Goal: Contribute content: Add original content to the website for others to see

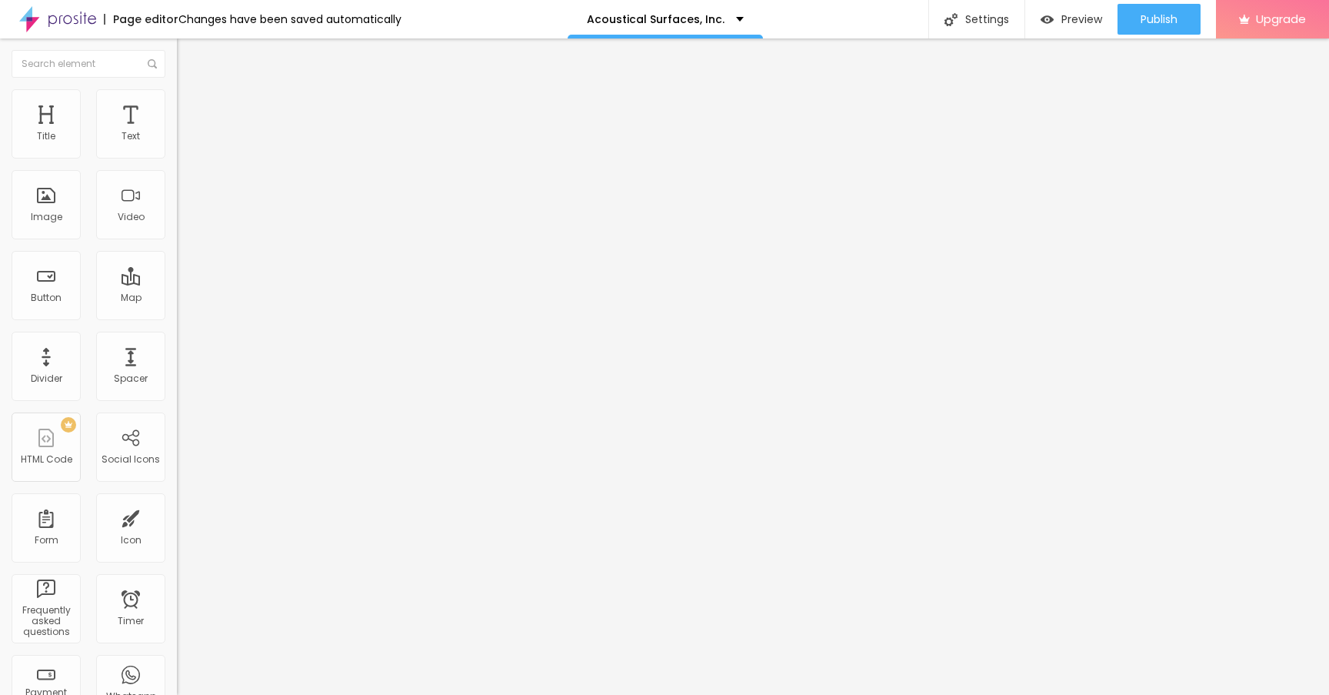
drag, startPoint x: 55, startPoint y: 196, endPoint x: 515, endPoint y: 13, distance: 495.2
click at [177, 132] on span "Add image" at bounding box center [208, 125] width 63 height 13
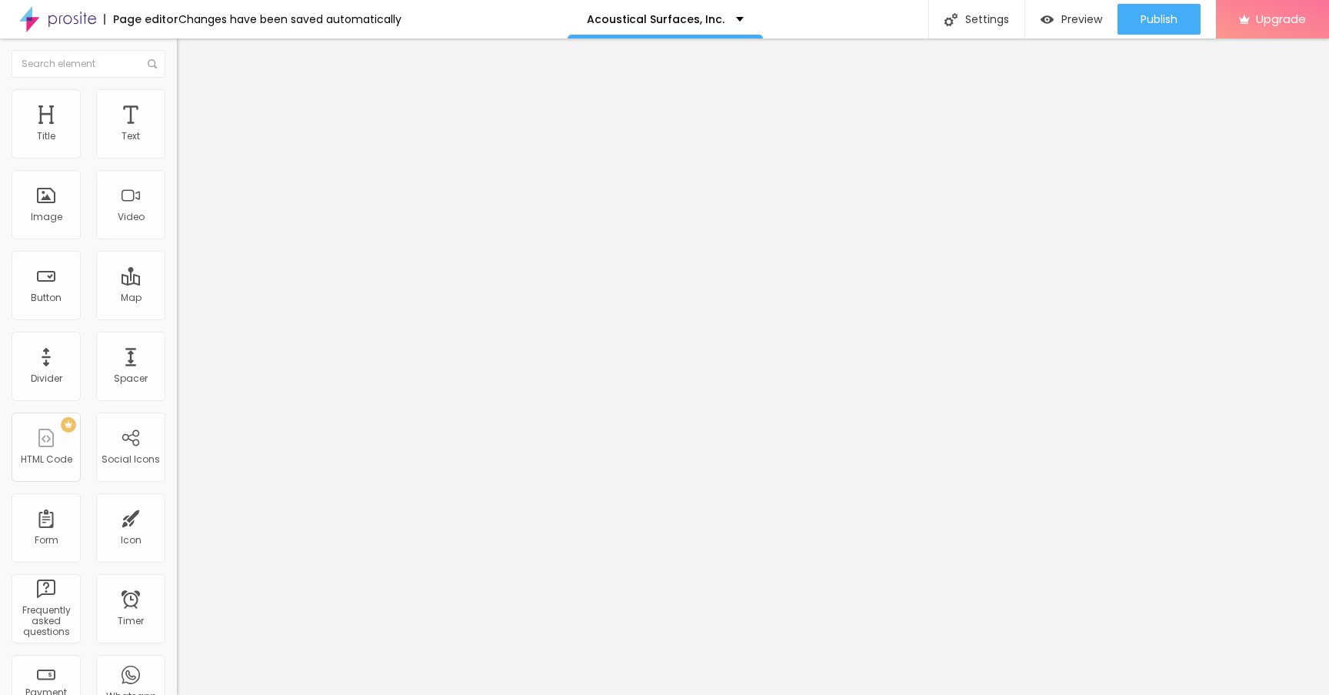
click at [177, 100] on li "Style" at bounding box center [265, 96] width 177 height 15
type input "95"
type input "90"
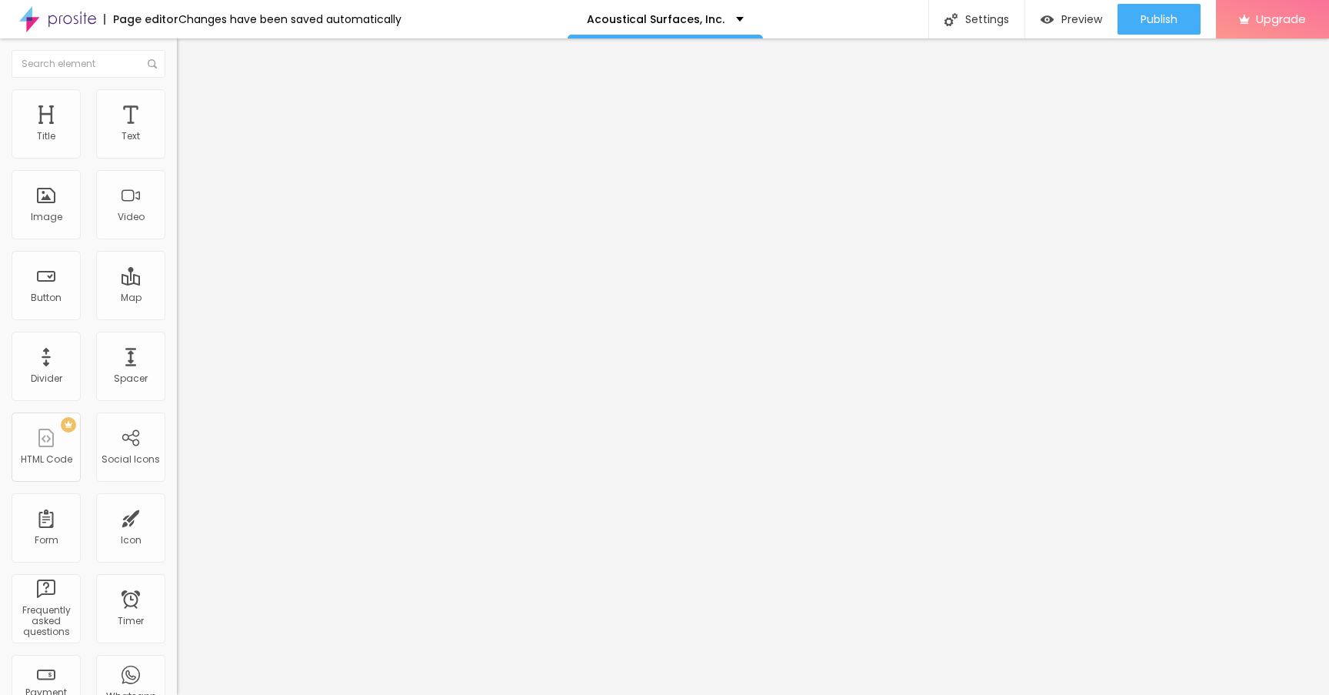
type input "85"
type input "80"
type input "75"
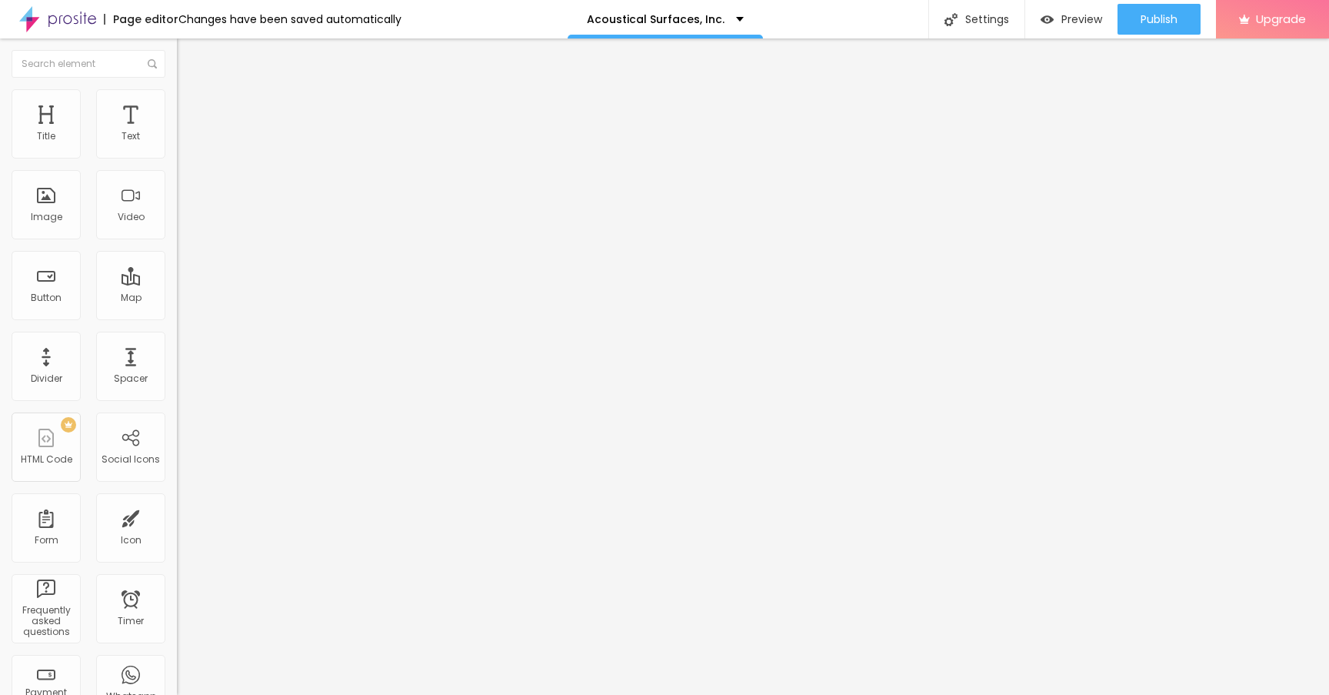
type input "75"
type input "70"
type input "65"
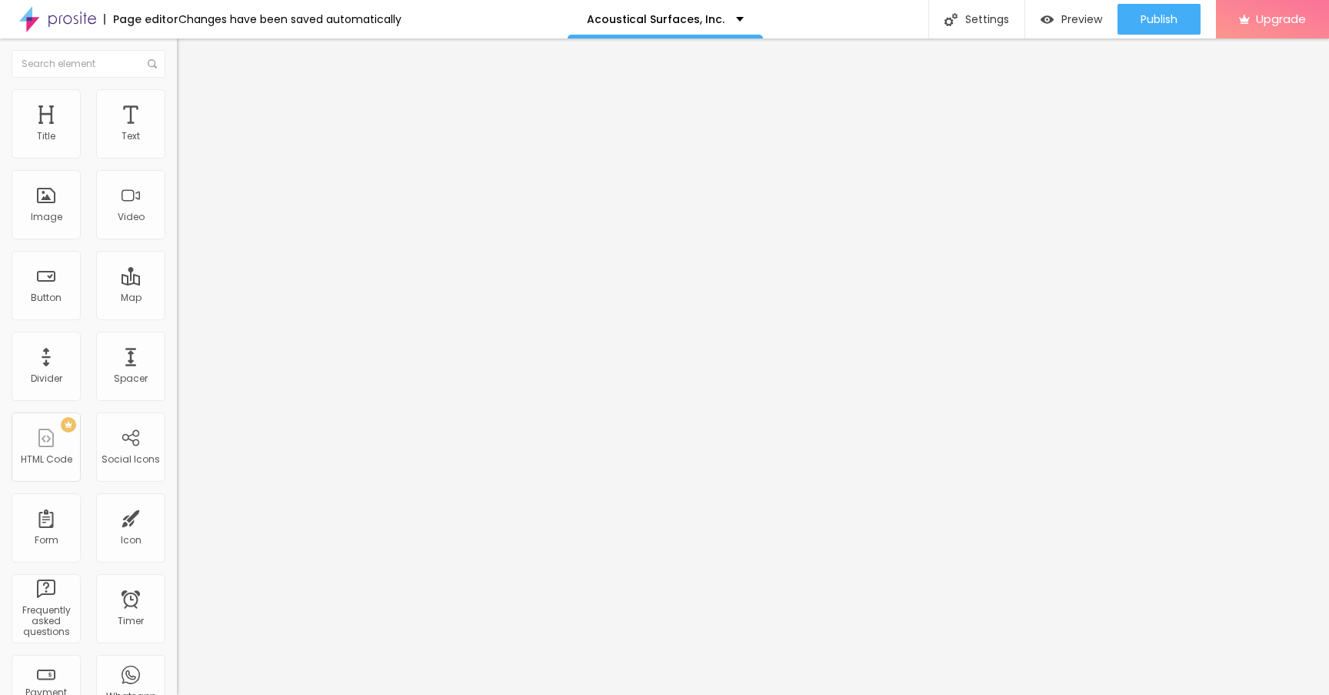
type input "60"
type input "55"
type input "50"
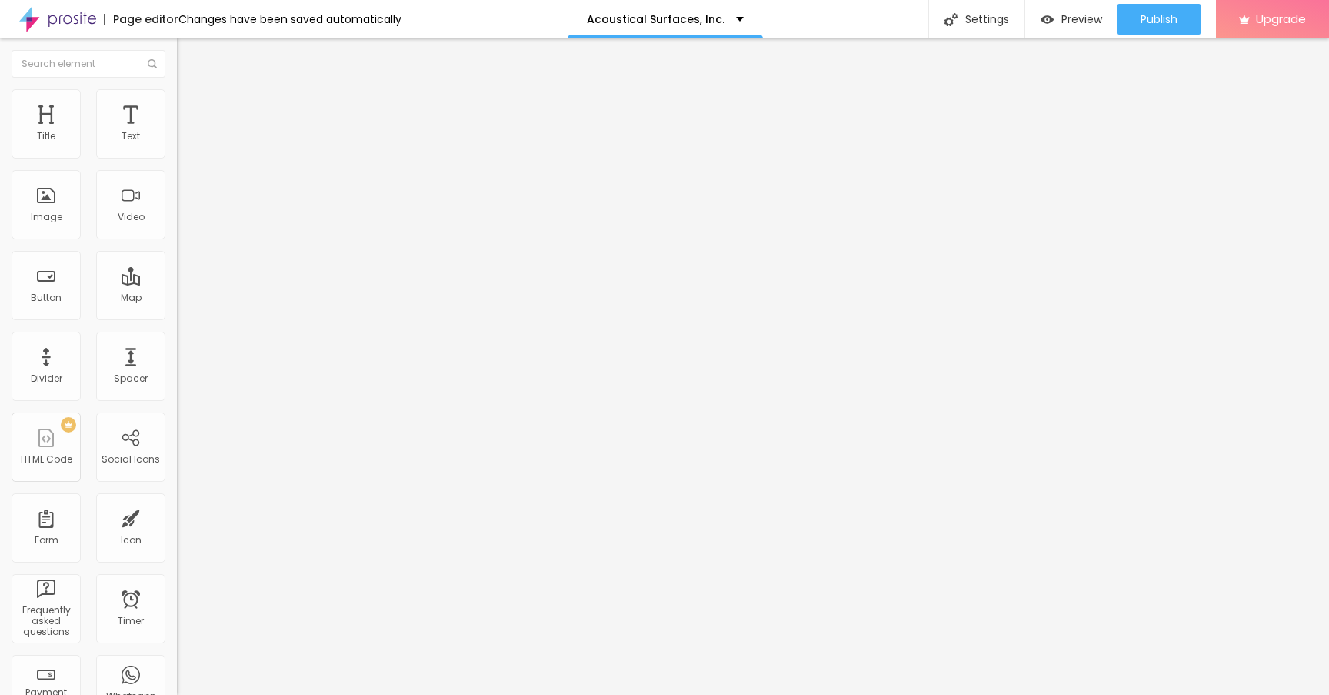
type input "50"
type input "45"
type input "40"
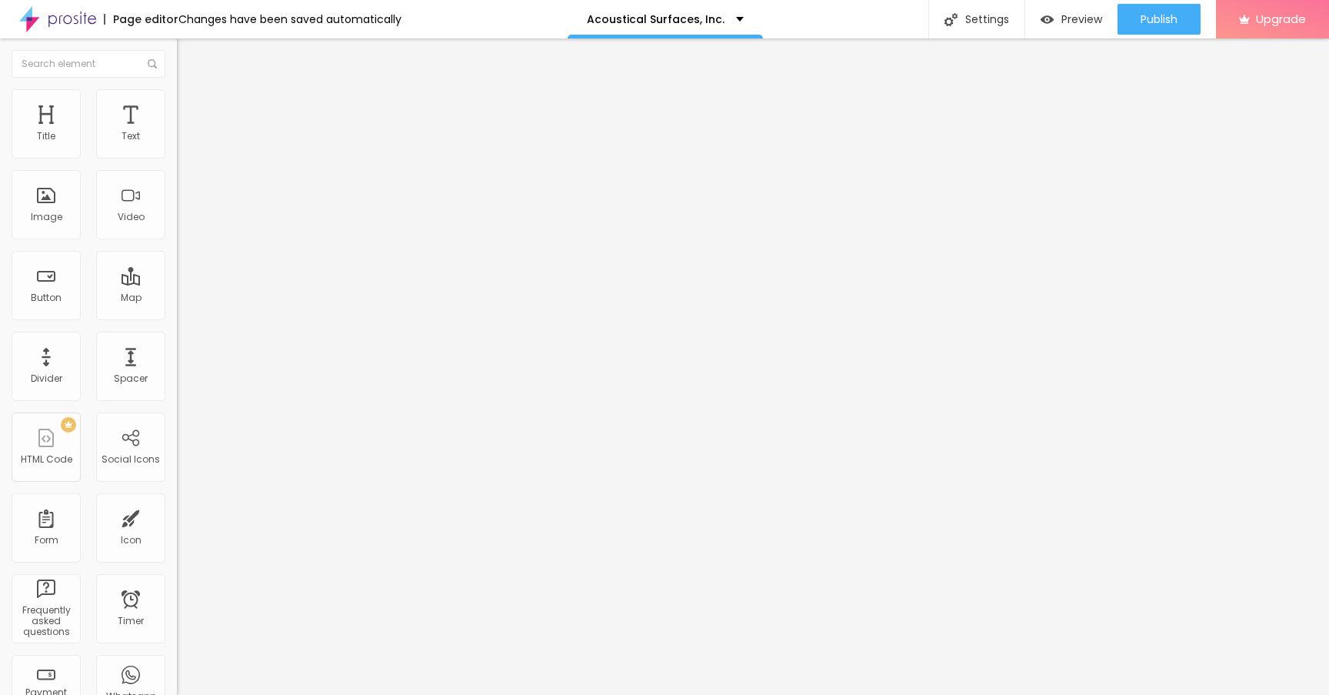
type input "35"
type input "30"
type input "25"
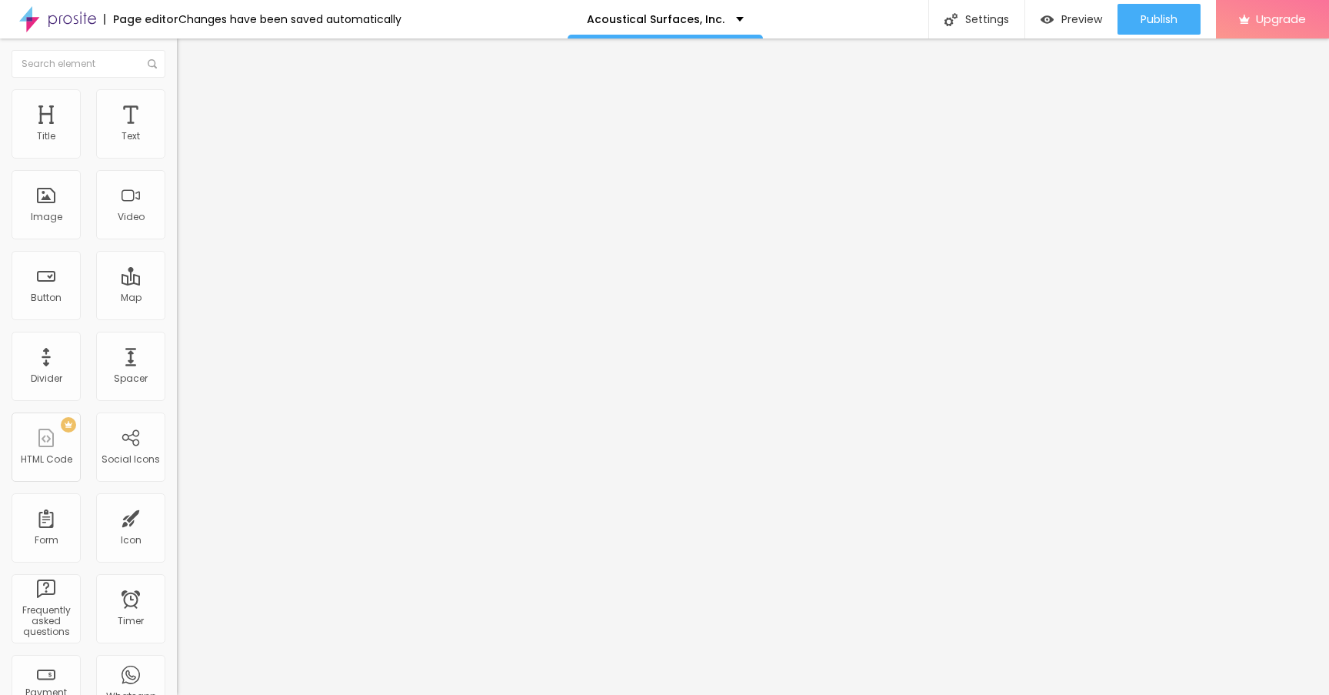
type input "25"
type input "20"
type input "25"
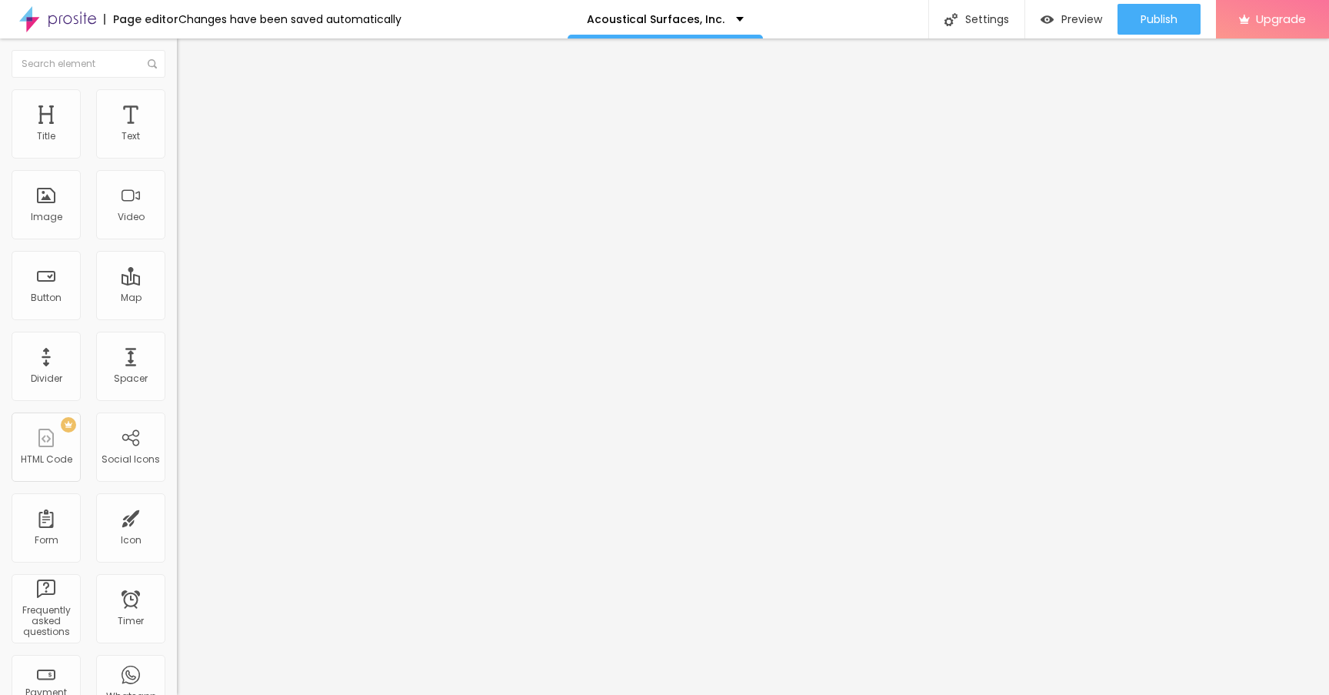
type input "30"
drag, startPoint x: 160, startPoint y: 165, endPoint x: 45, endPoint y: 168, distance: 114.7
type input "30"
click at [177, 158] on input "range" at bounding box center [226, 151] width 99 height 12
click at [185, 222] on icon "button" at bounding box center [188, 218] width 6 height 6
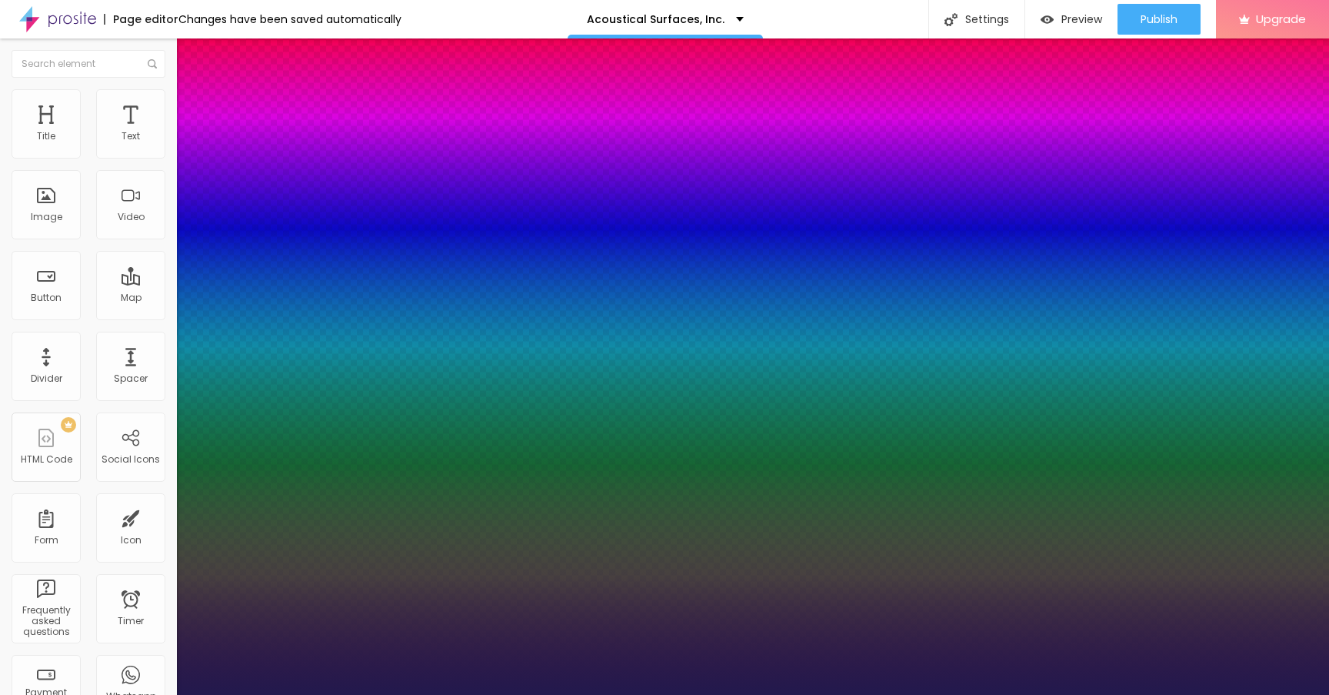
type input "18"
type input "1"
type input "19"
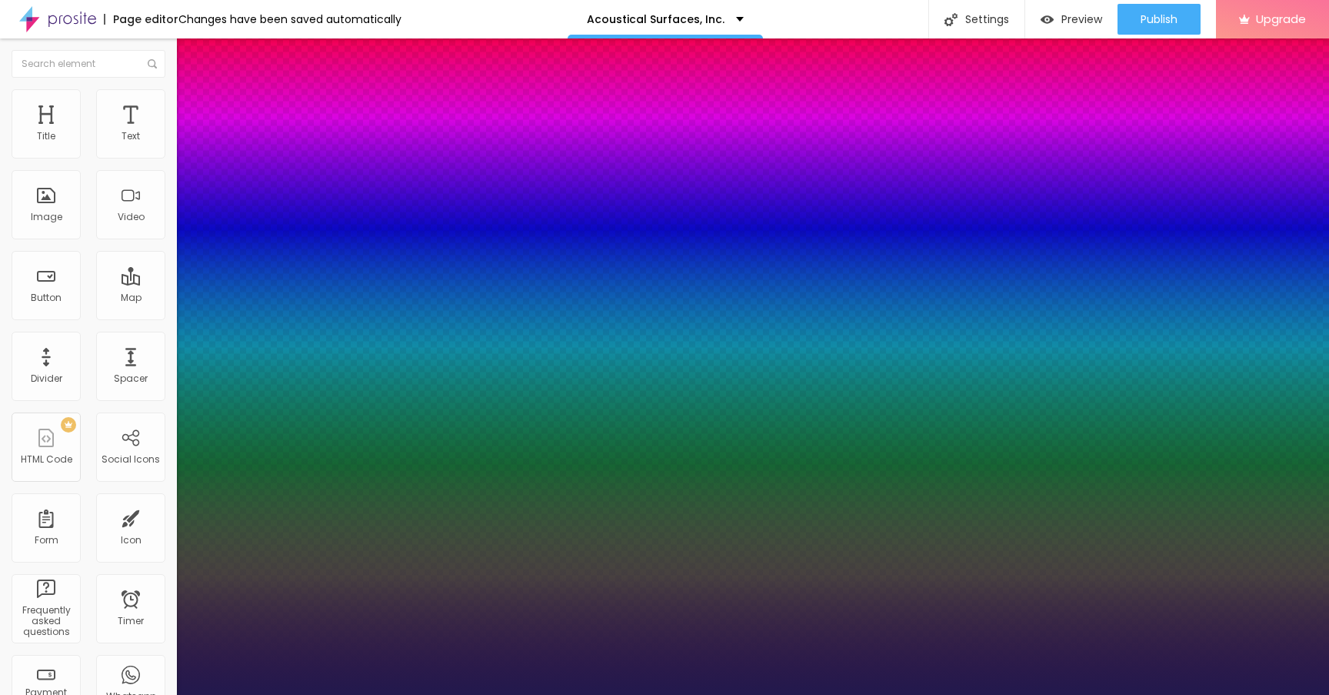
type input "1"
type input "20"
type input "1"
type input "21"
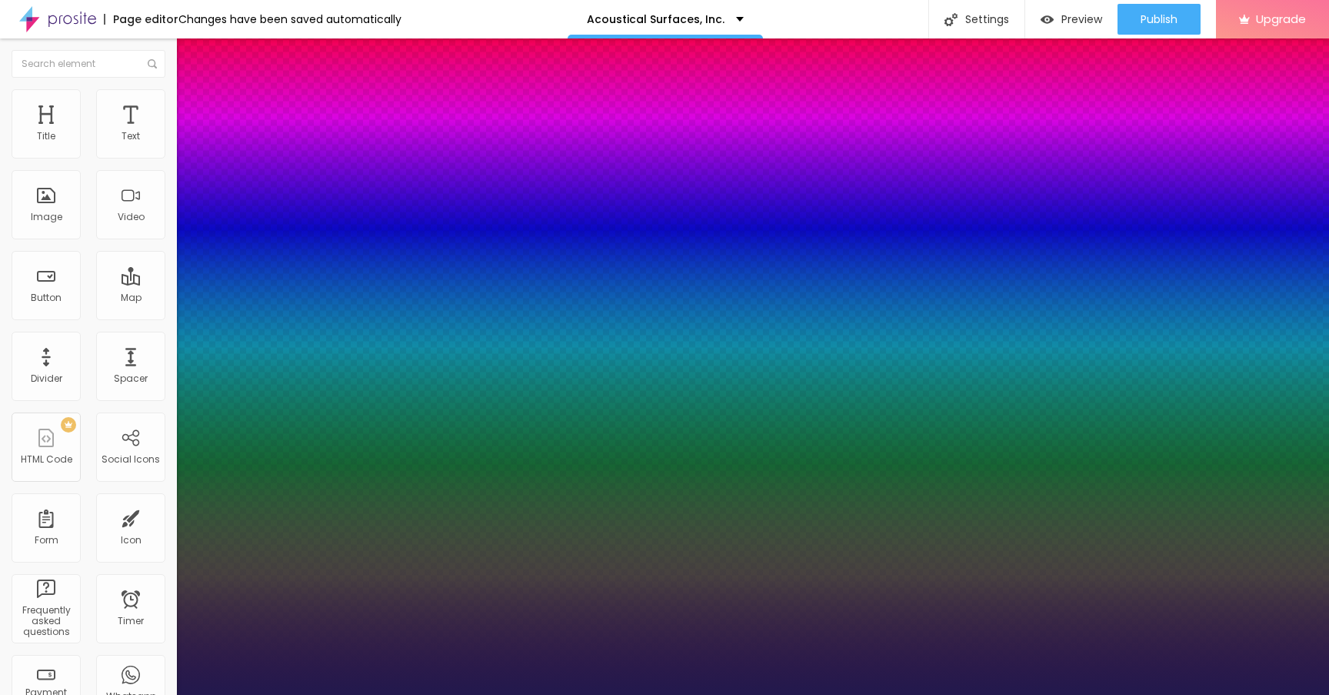
type input "21"
type input "1"
type input "22"
type input "1"
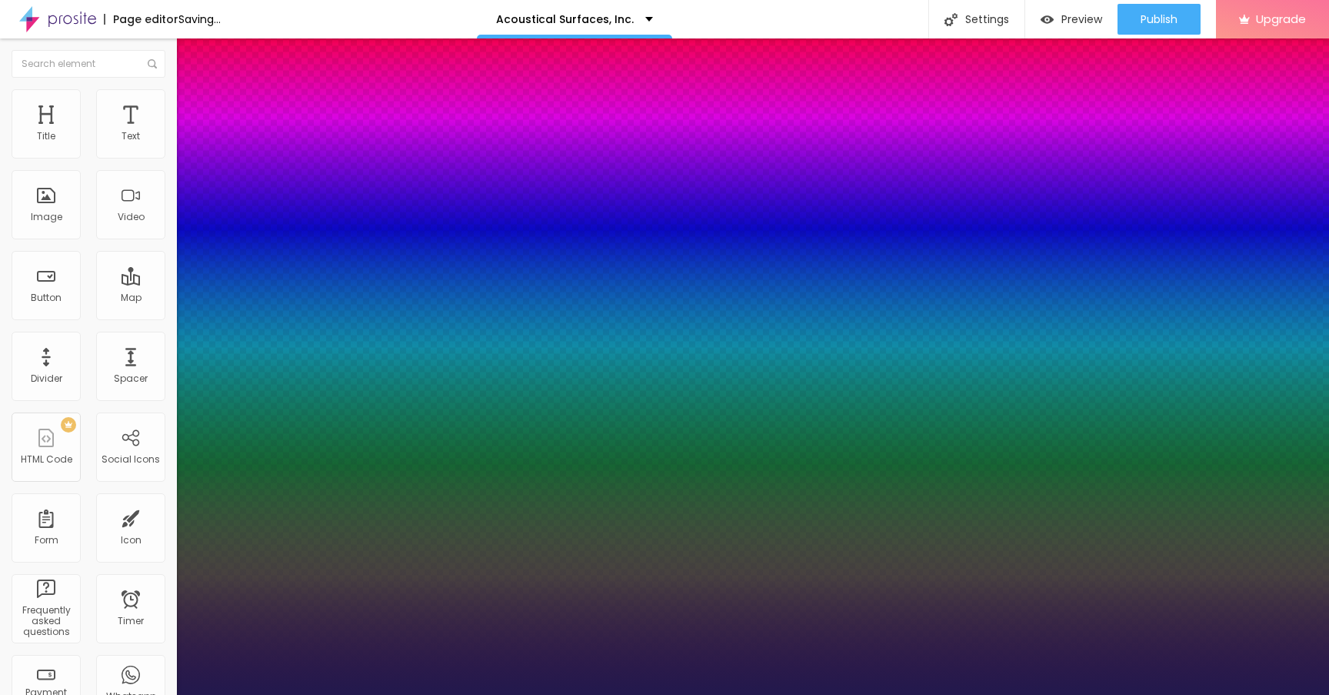
type input "23"
type input "1"
type input "24"
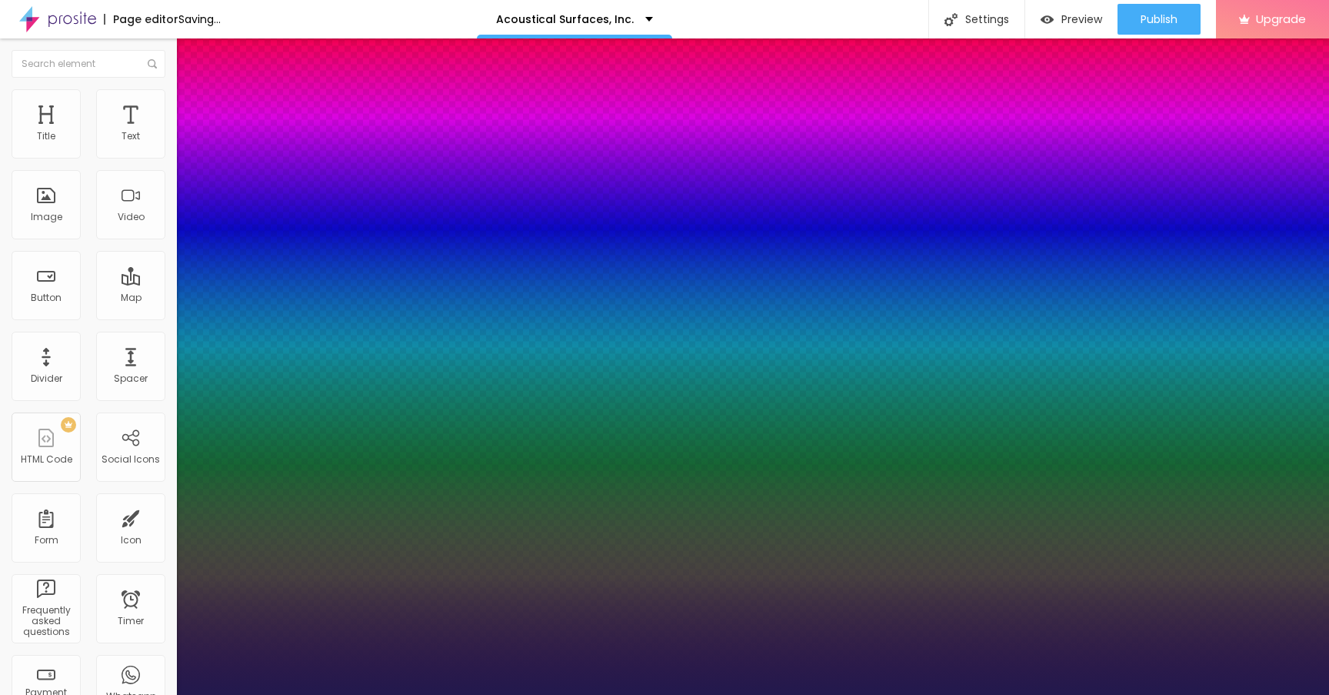
type input "1"
type input "25"
type input "1"
type input "26"
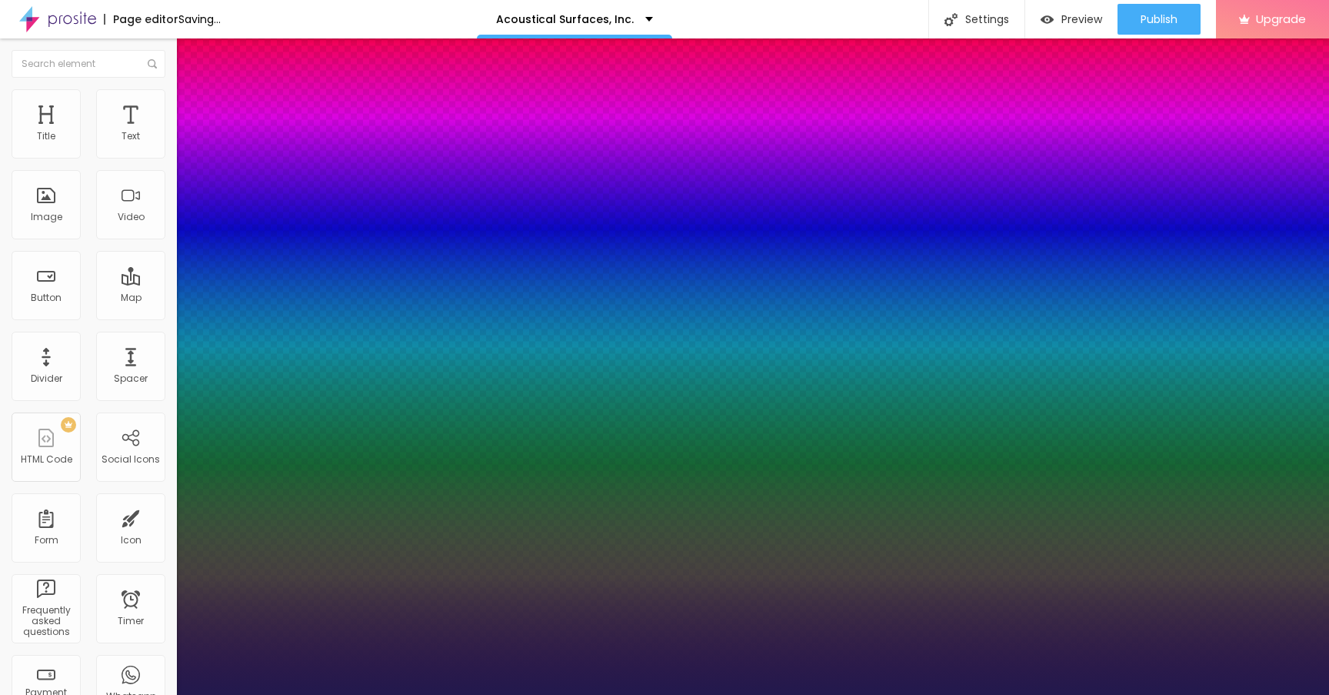
type input "26"
type input "1"
type input "27"
type input "1"
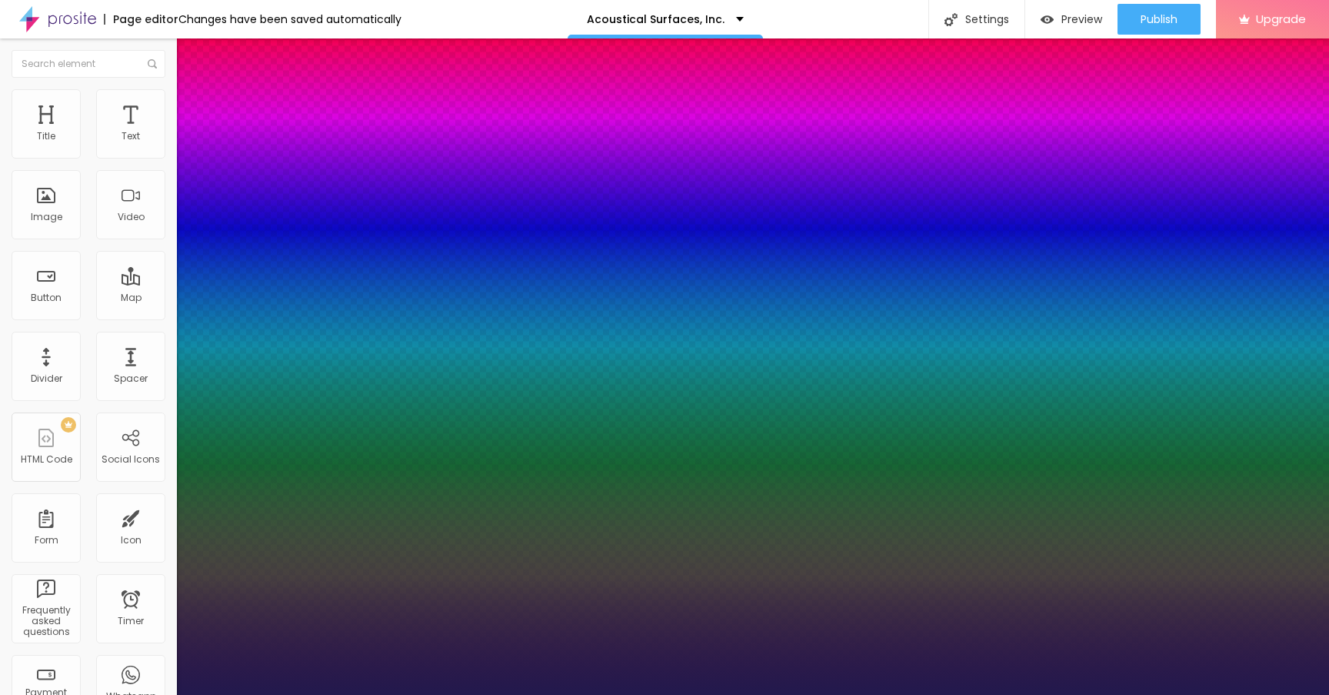
type input "28"
type input "1"
drag, startPoint x: 209, startPoint y: 435, endPoint x: 222, endPoint y: 438, distance: 12.7
type input "28"
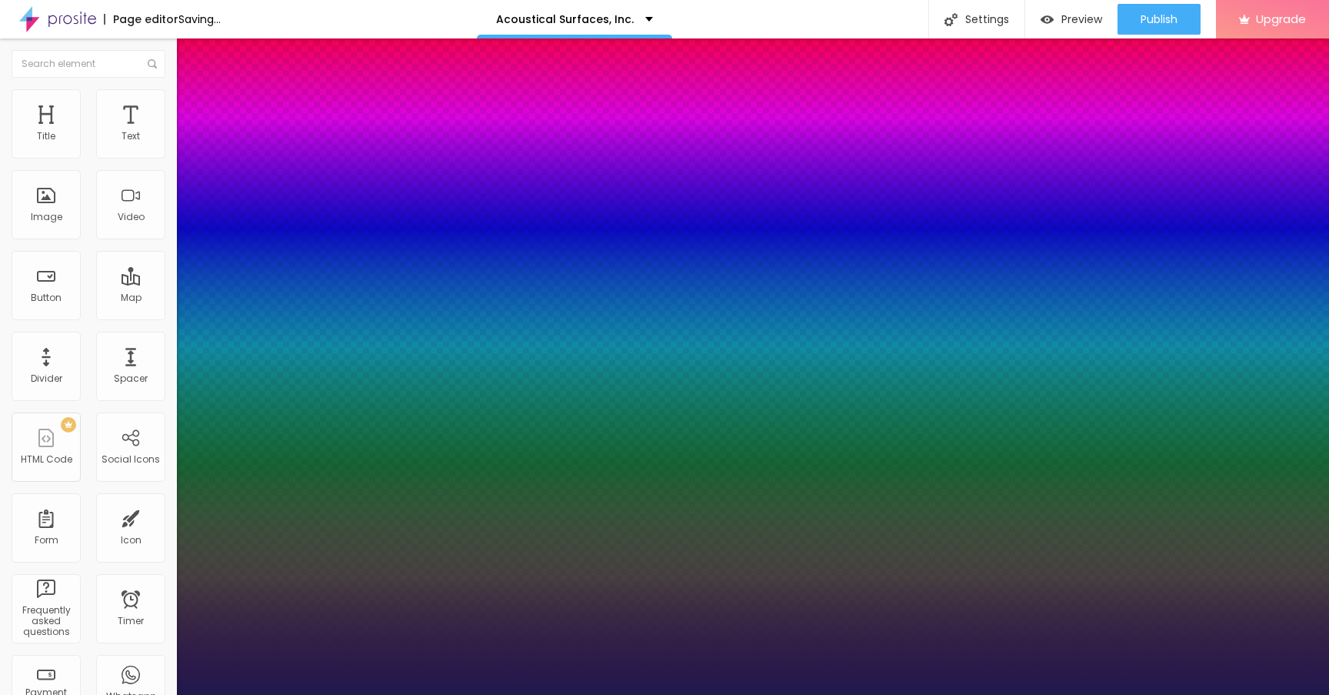
type input "1"
click at [712, 694] on div at bounding box center [664, 695] width 1329 height 0
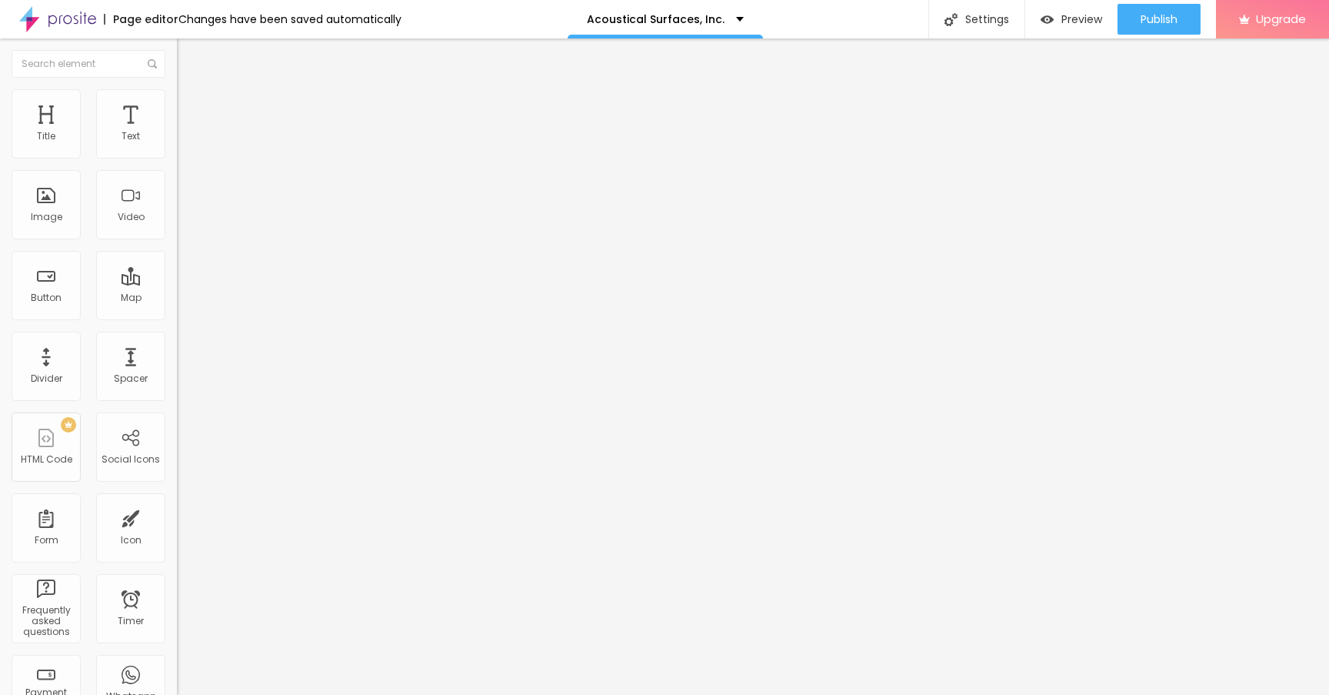
click at [177, 145] on input "Click me" at bounding box center [269, 136] width 185 height 15
paste input "→ VIEW DOCUMENT HERE"
type input "→ VIEW DOCUMENT HERE"
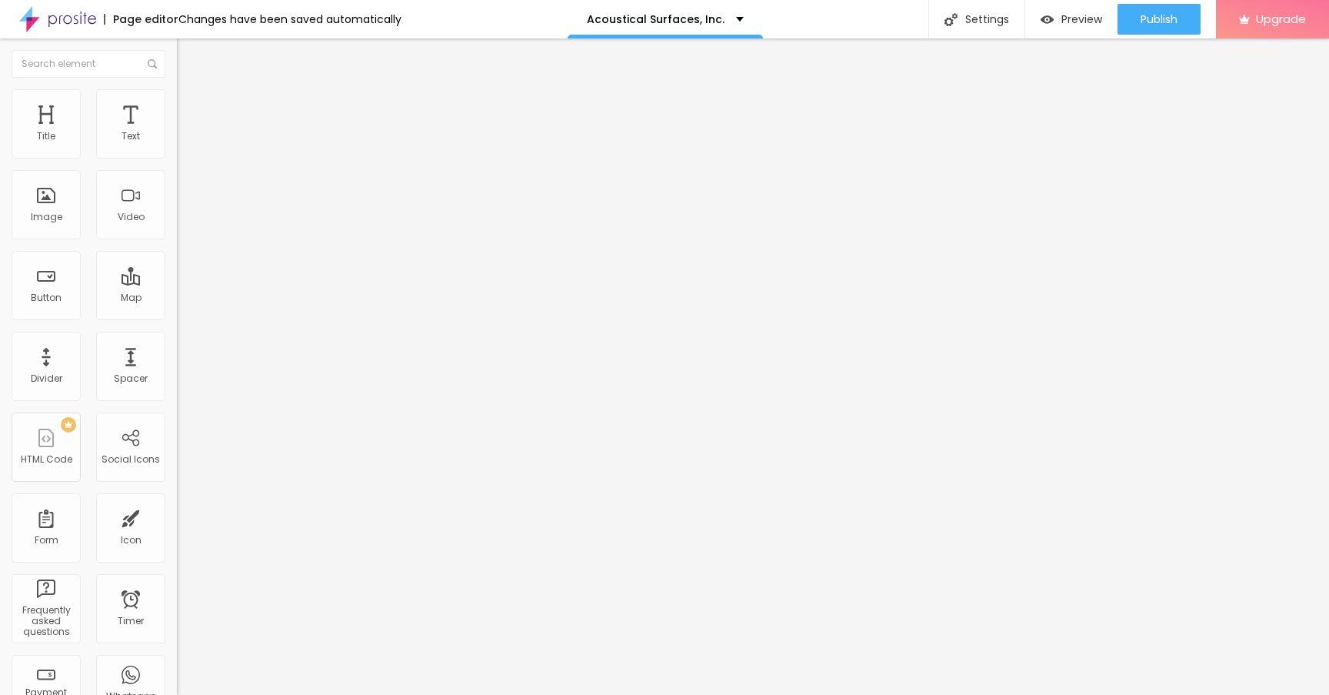
click at [177, 314] on input "https://" at bounding box center [269, 309] width 185 height 15
paste input "[DOMAIN_NAME]"
type input "[URL][DOMAIN_NAME]"
click at [177, 344] on div "Open in new tab" at bounding box center [265, 340] width 177 height 8
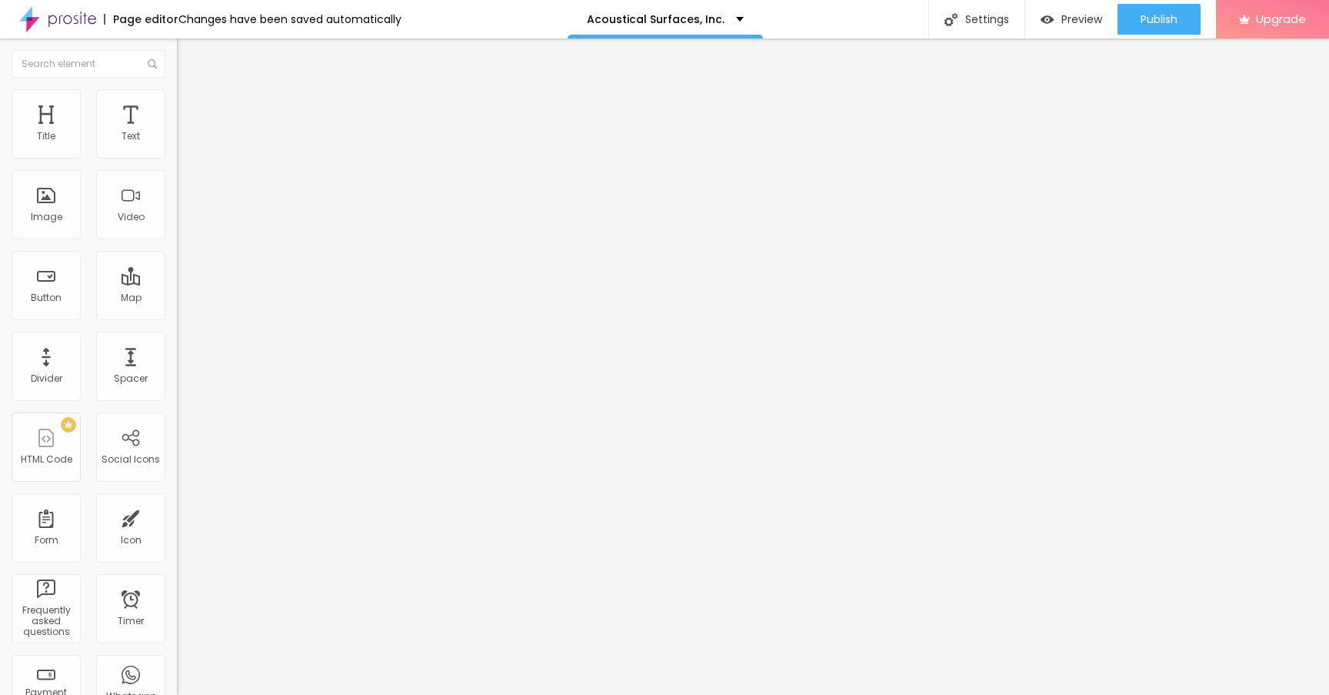
scroll to position [0, 0]
click at [177, 521] on div "Edit Button Content Style Advanced Text → VIEW DOCUMENT HERE Align Size Default…" at bounding box center [265, 366] width 177 height 656
click at [177, 97] on li "Style" at bounding box center [265, 96] width 177 height 15
type input "25"
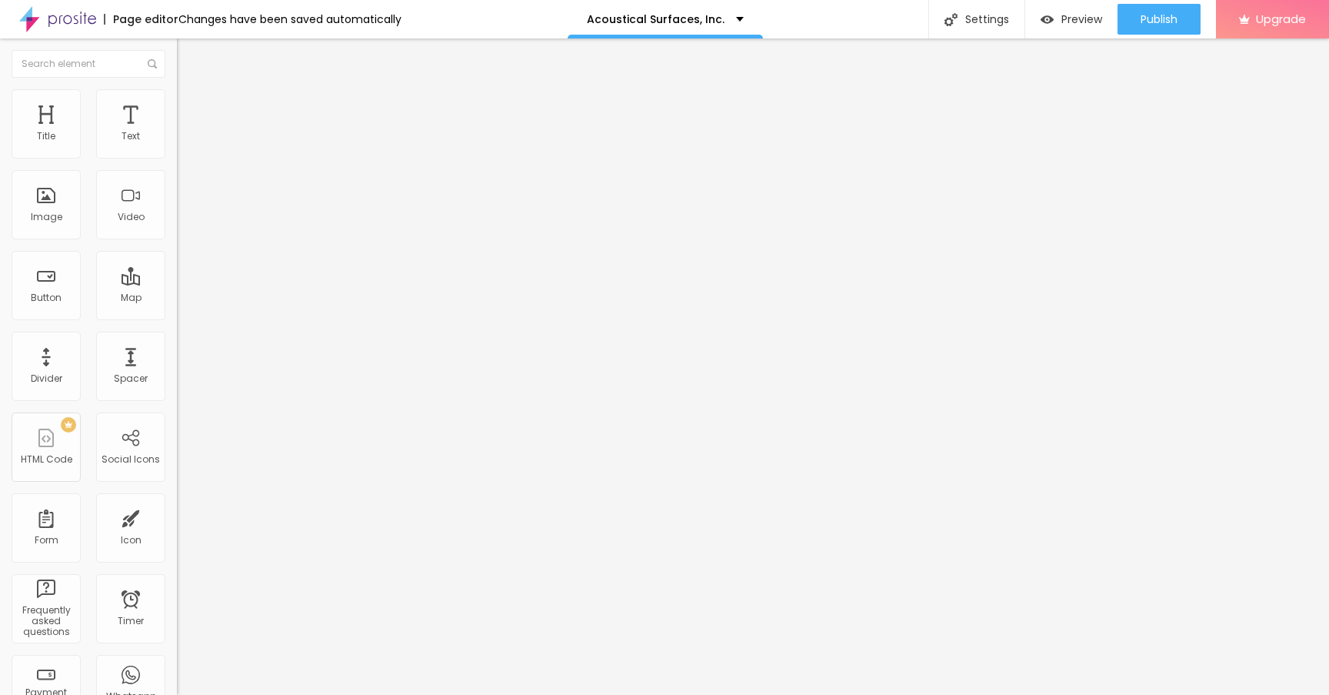
type input "20"
type input "15"
type input "10"
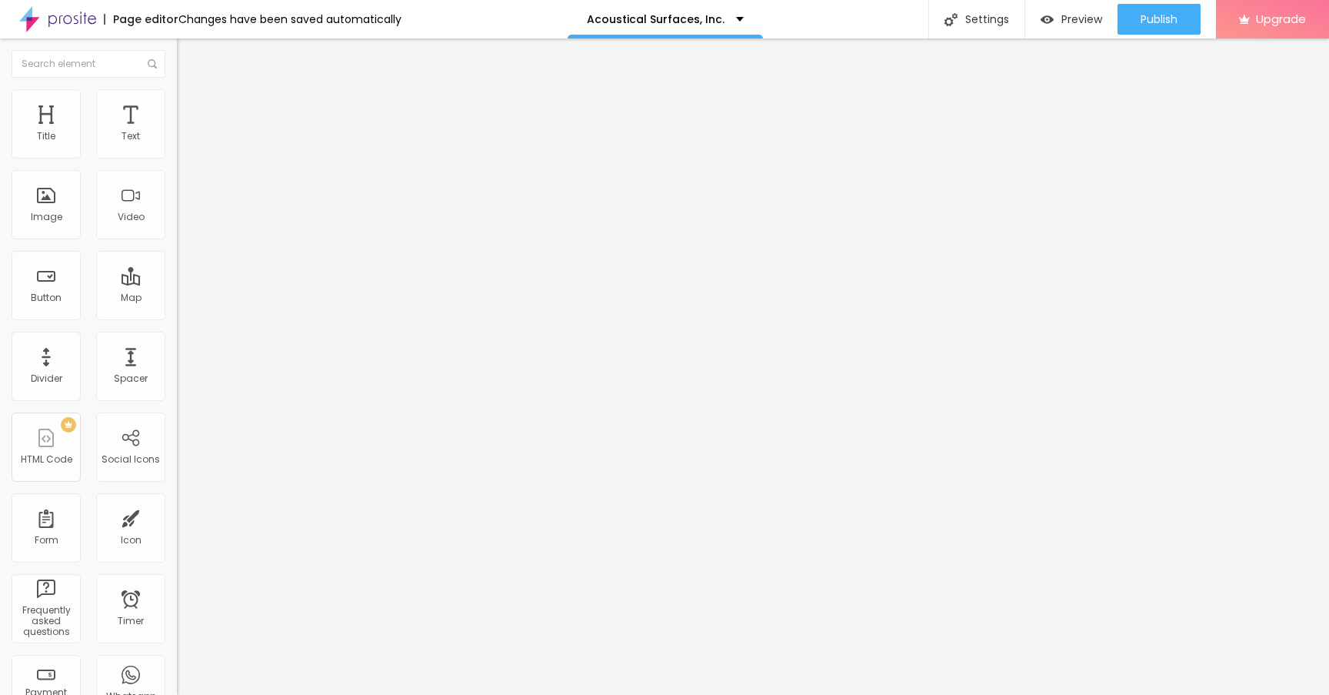
type input "10"
type input "15"
type input "20"
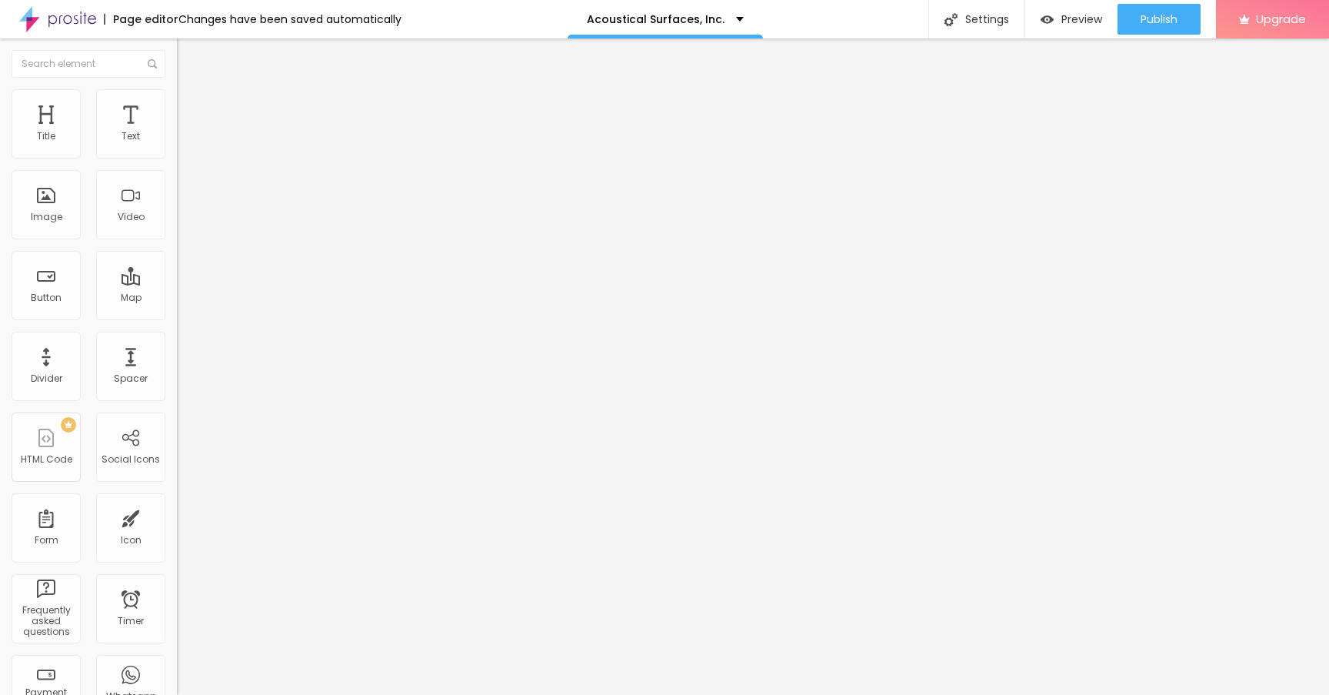
type input "25"
type input "30"
click at [177, 158] on input "range" at bounding box center [226, 151] width 99 height 12
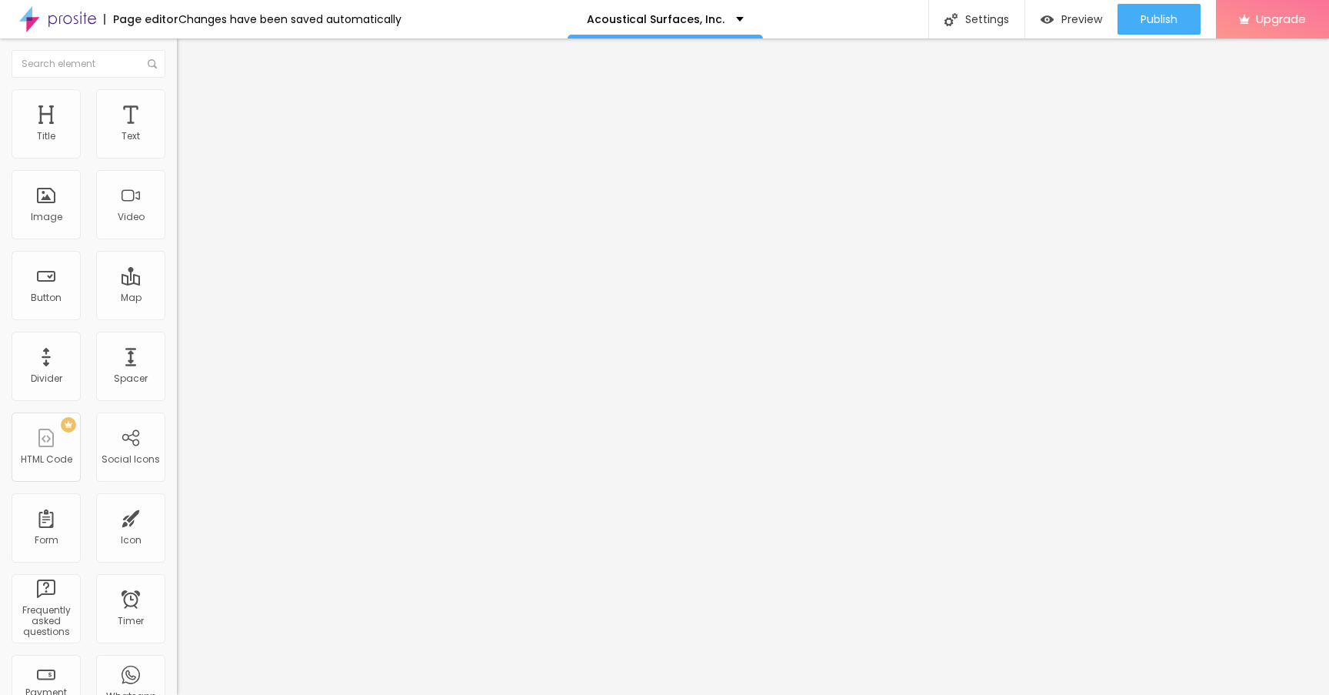
click at [177, 105] on li "Advanced" at bounding box center [265, 112] width 177 height 15
type input "8"
type input "6"
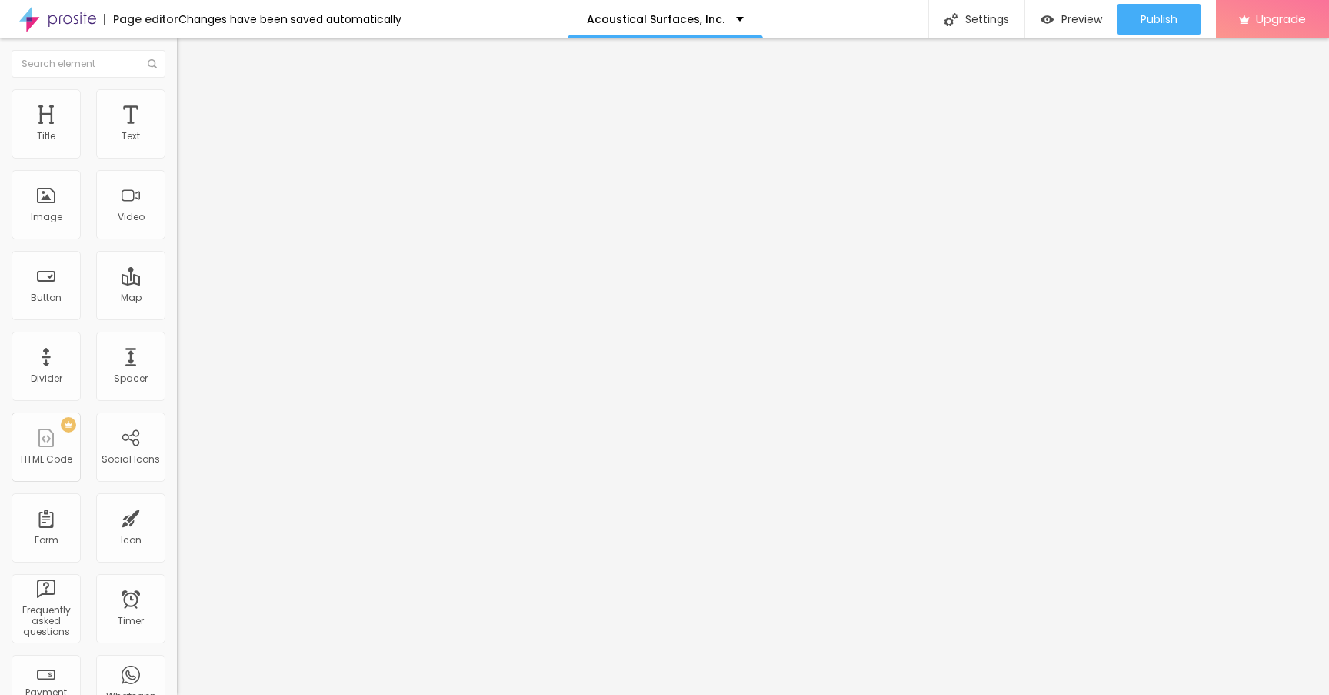
type input "4"
type input "0"
drag, startPoint x: 43, startPoint y: 180, endPoint x: 0, endPoint y: 178, distance: 43.1
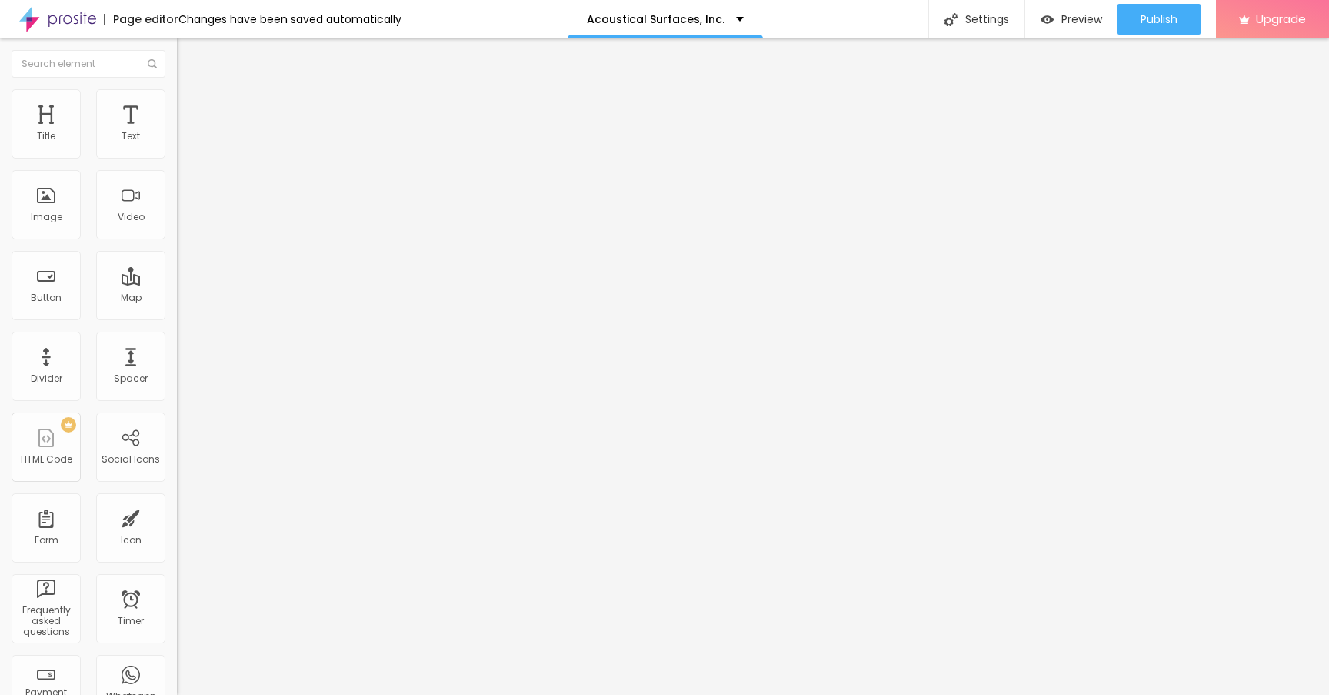
type input "0"
click at [177, 516] on input "range" at bounding box center [226, 522] width 99 height 12
type input "9"
type input "6"
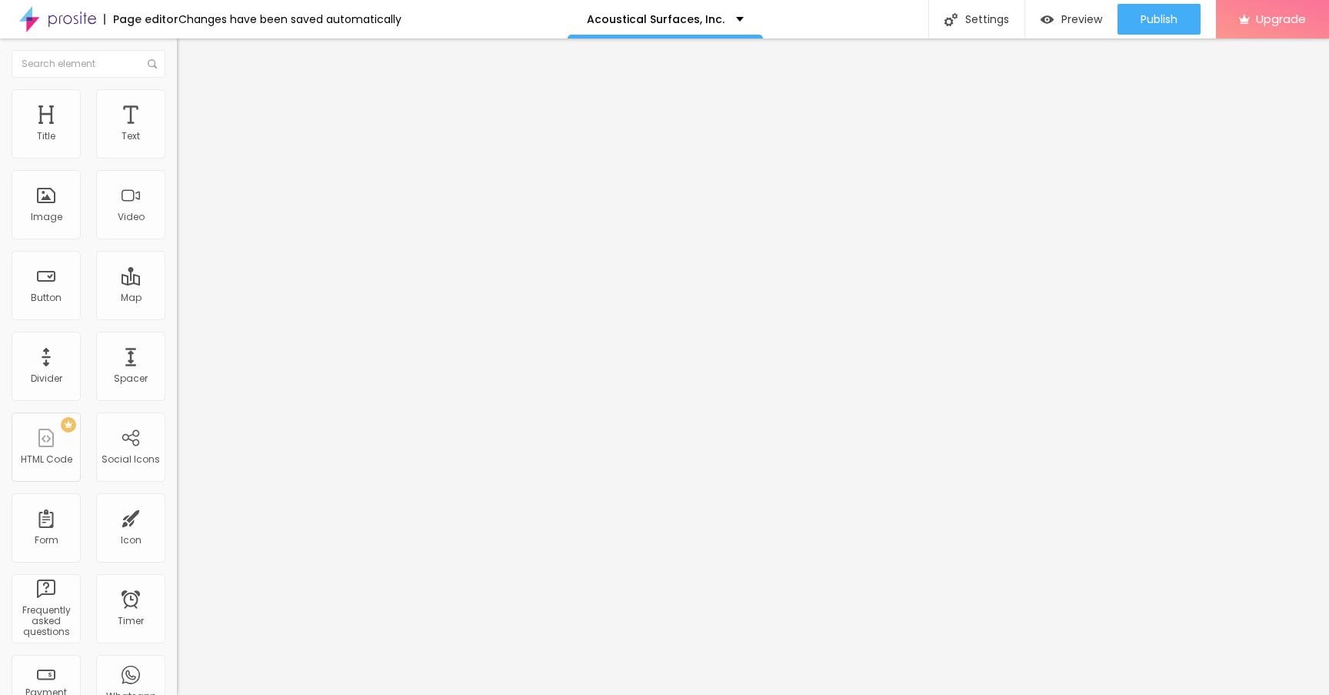
type input "6"
type input "0"
drag, startPoint x: 45, startPoint y: 149, endPoint x: 0, endPoint y: 148, distance: 44.7
type input "0"
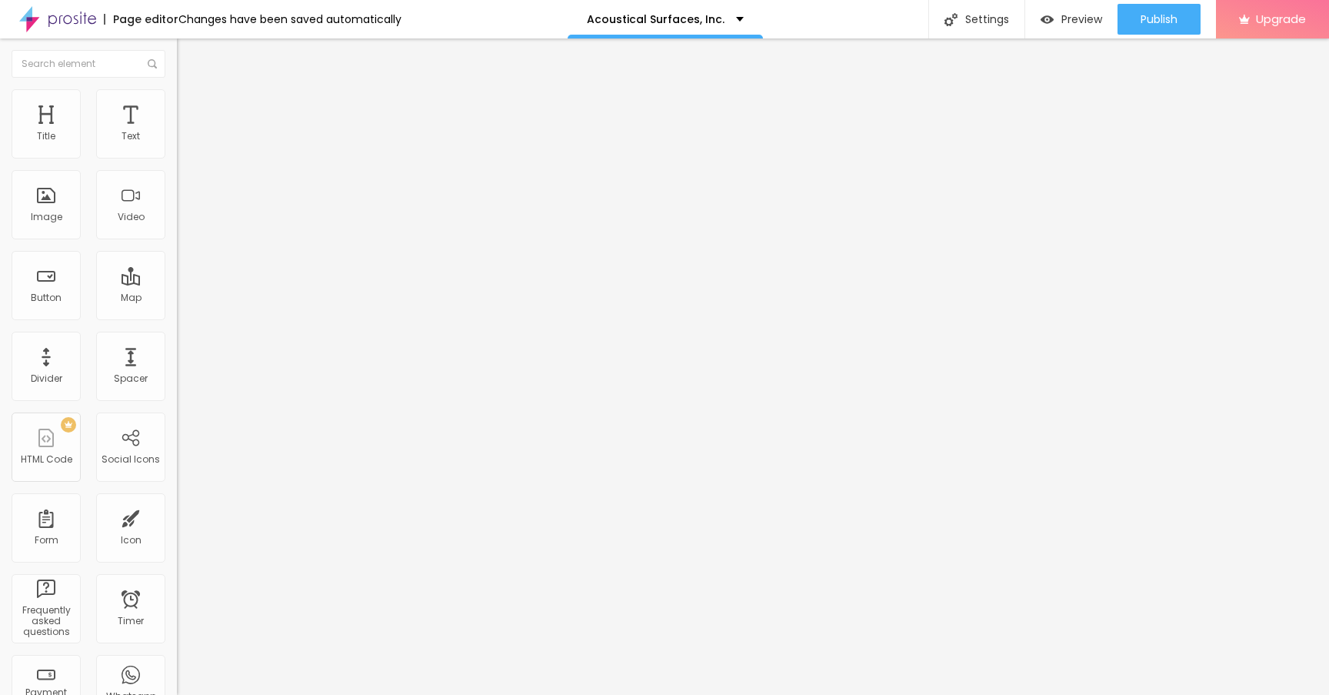
click at [177, 299] on input "range" at bounding box center [226, 305] width 99 height 12
click at [177, 105] on img at bounding box center [184, 112] width 14 height 14
click at [177, 103] on li "Style" at bounding box center [265, 96] width 177 height 15
click at [177, 103] on li "Advanced" at bounding box center [265, 96] width 177 height 15
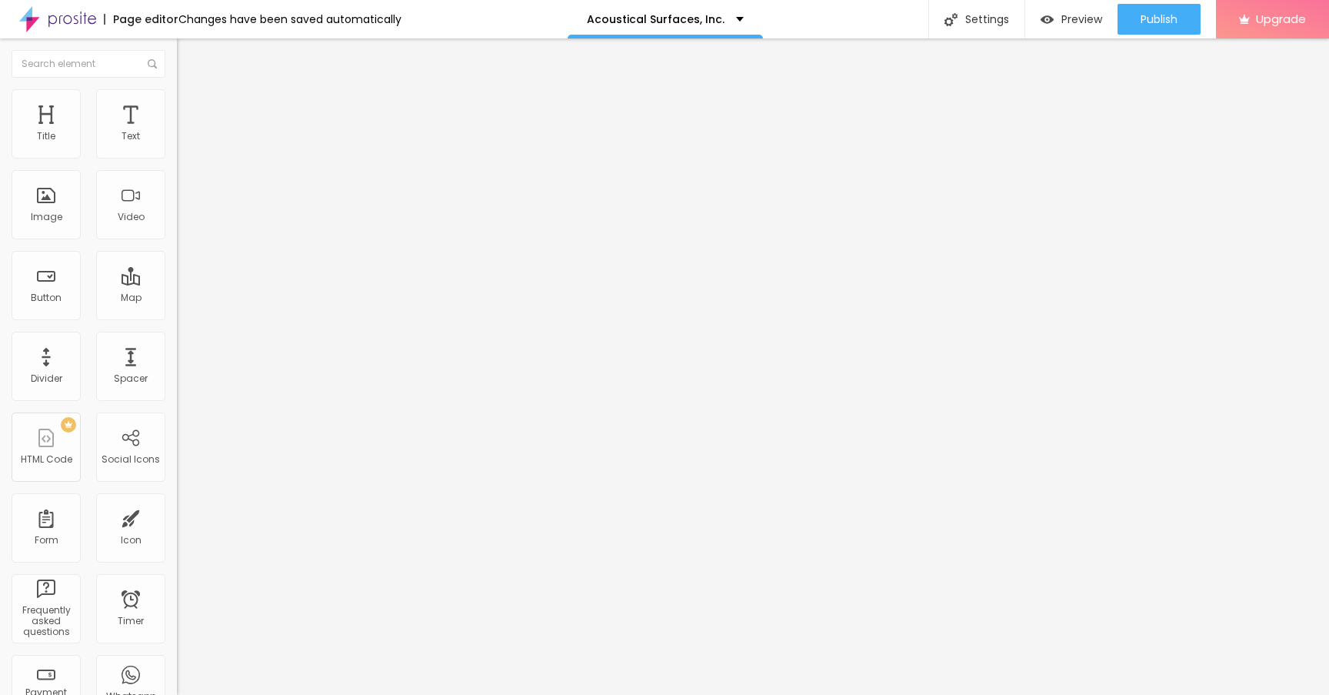
type input "16"
type input "15"
type input "13"
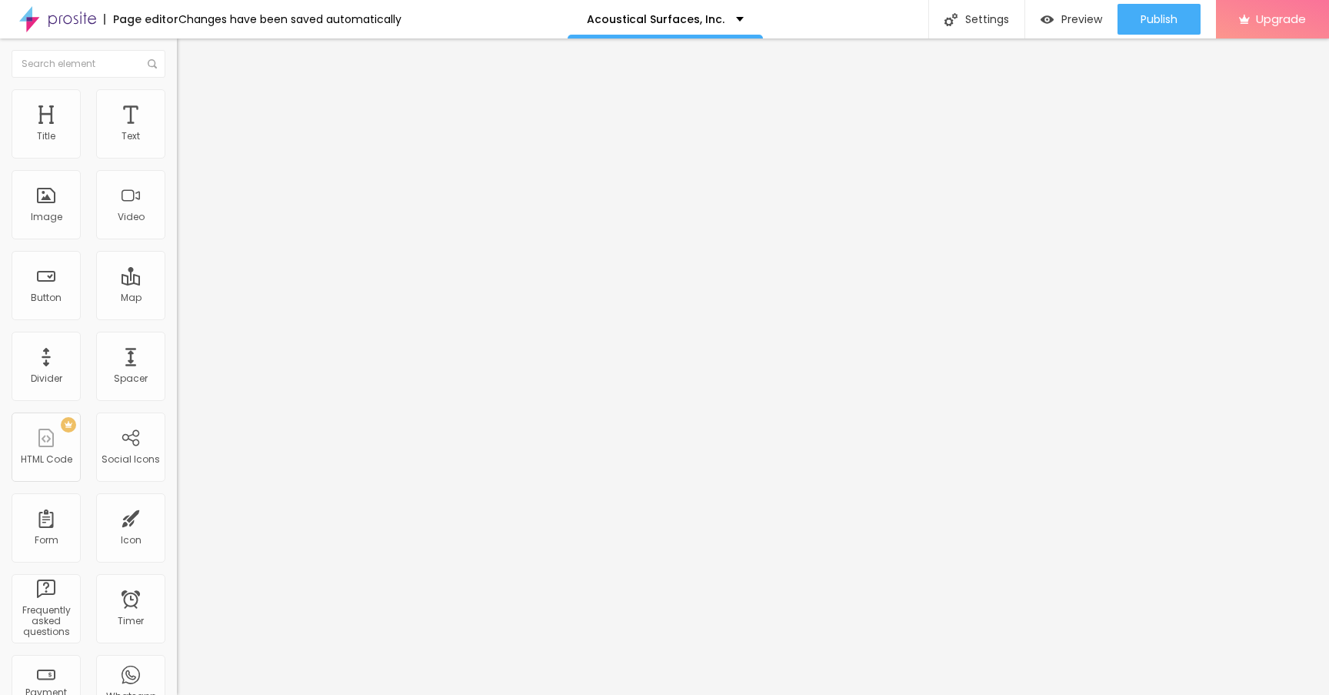
type input "13"
type input "11"
type input "9"
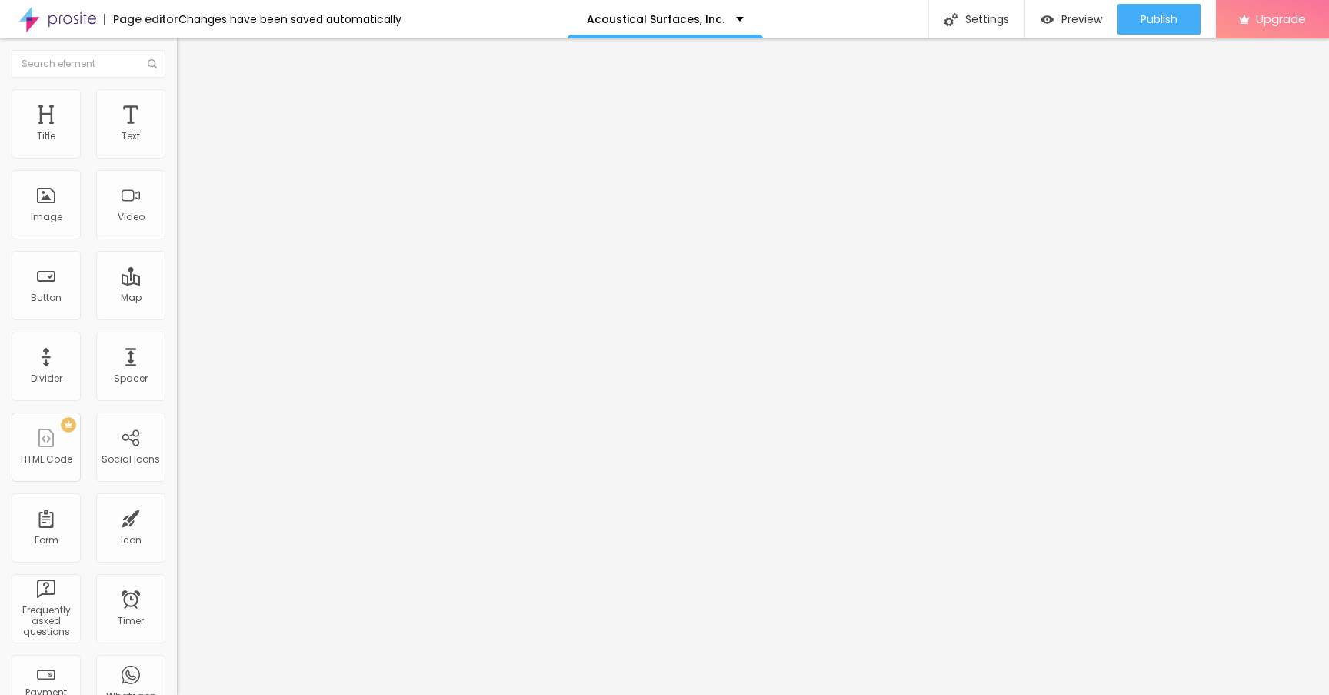
type input "5"
type input "0"
drag, startPoint x: 49, startPoint y: 147, endPoint x: 10, endPoint y: 147, distance: 39.2
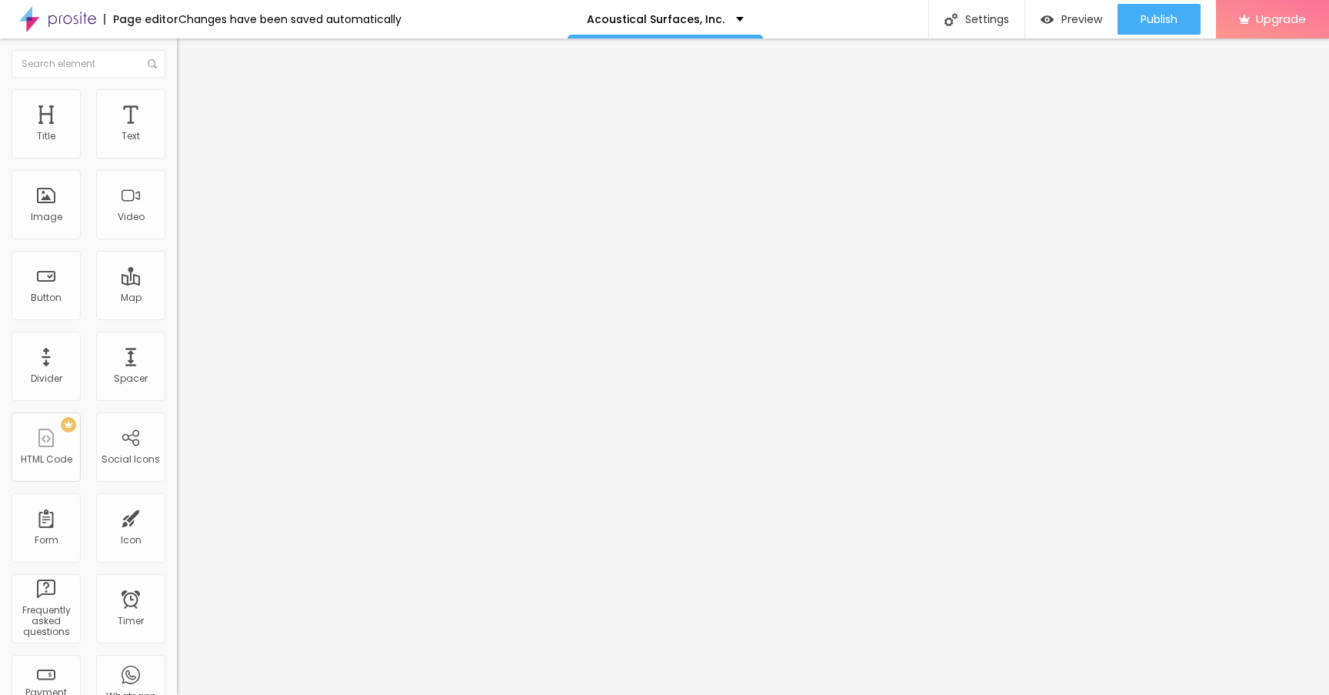
type input "0"
click at [177, 283] on input "range" at bounding box center [226, 289] width 99 height 12
type input "8"
type input "7"
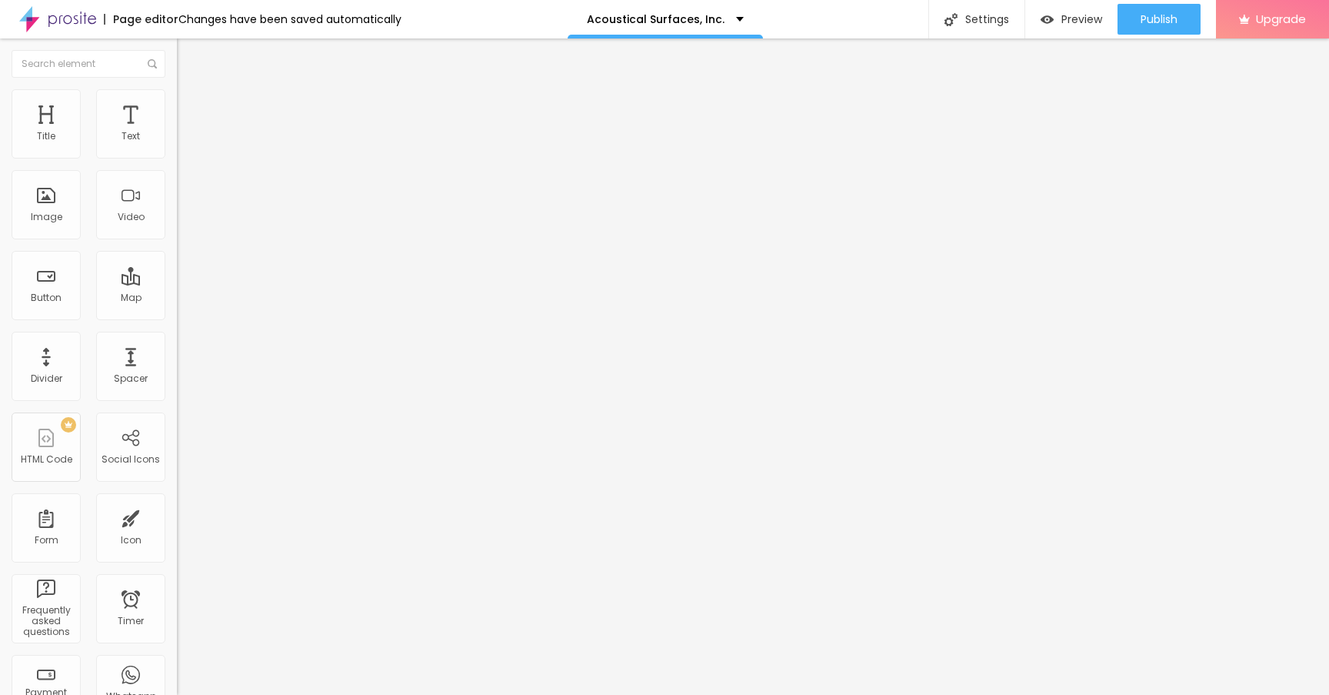
type input "7"
type input "5"
type input "1"
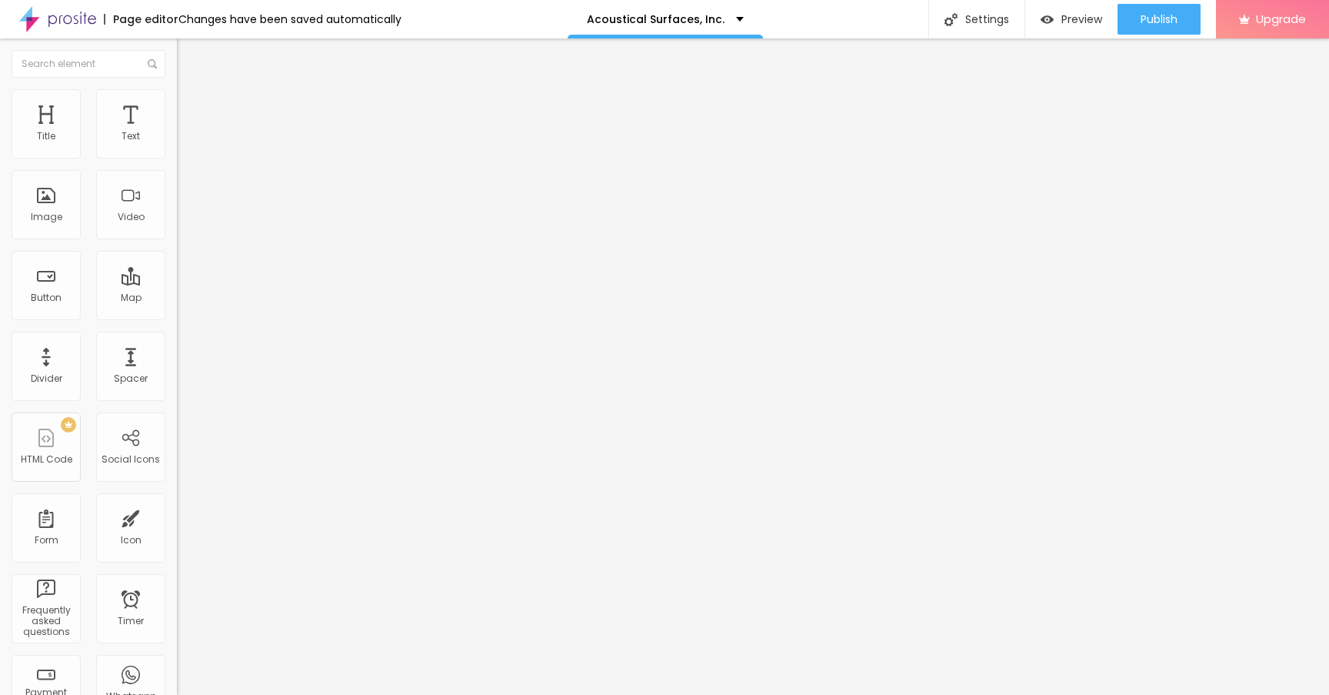
type input "0"
drag, startPoint x: 43, startPoint y: 179, endPoint x: 0, endPoint y: 179, distance: 43.1
type input "0"
click at [177, 501] on input "range" at bounding box center [226, 507] width 99 height 12
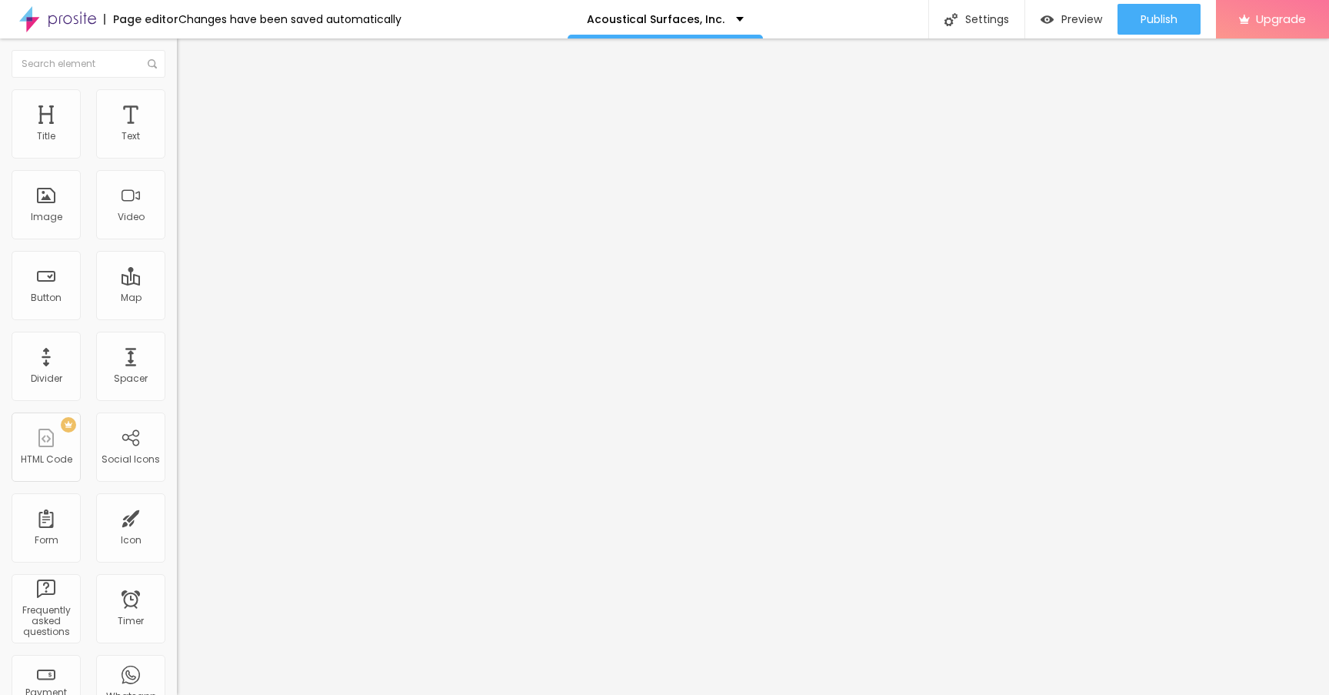
click at [191, 108] on span "Advanced" at bounding box center [216, 114] width 50 height 13
type input "15"
type input "10"
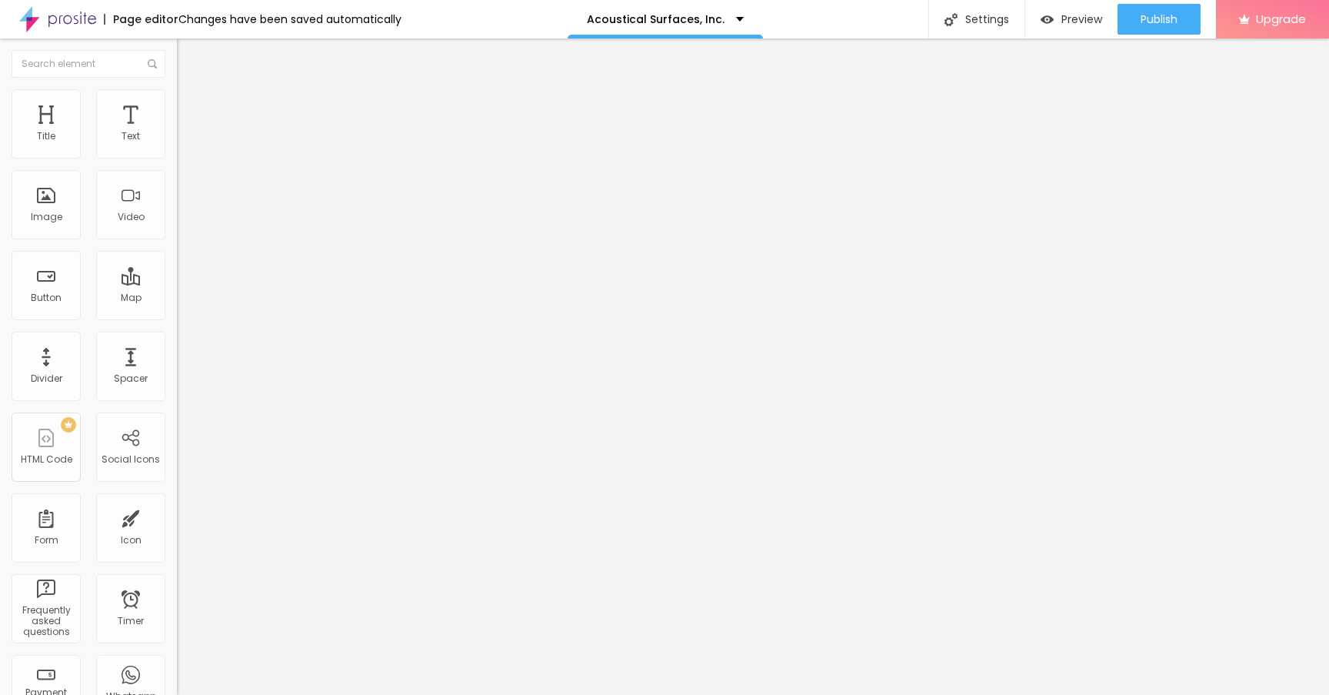
type input "5"
type input "0"
drag, startPoint x: 61, startPoint y: 148, endPoint x: 11, endPoint y: 140, distance: 50.7
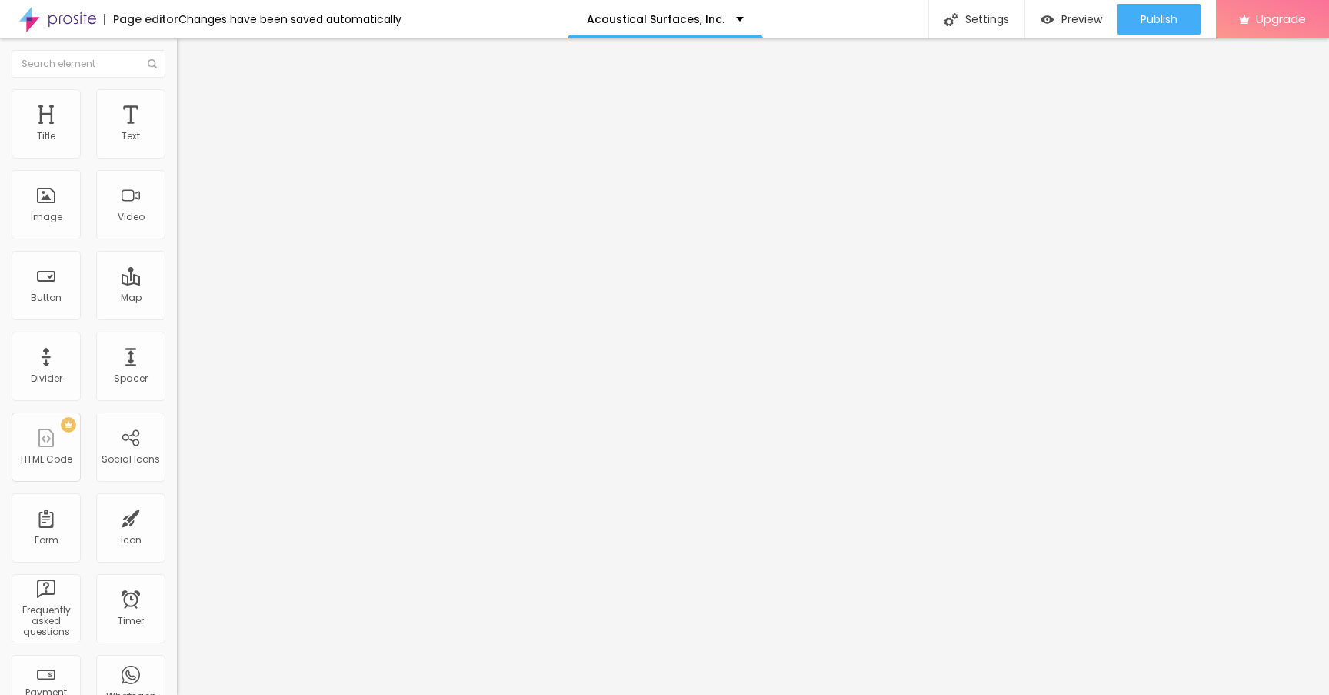
type input "0"
click at [177, 299] on input "range" at bounding box center [226, 305] width 99 height 12
click at [177, 105] on li "Advanced" at bounding box center [265, 112] width 177 height 15
type input "17"
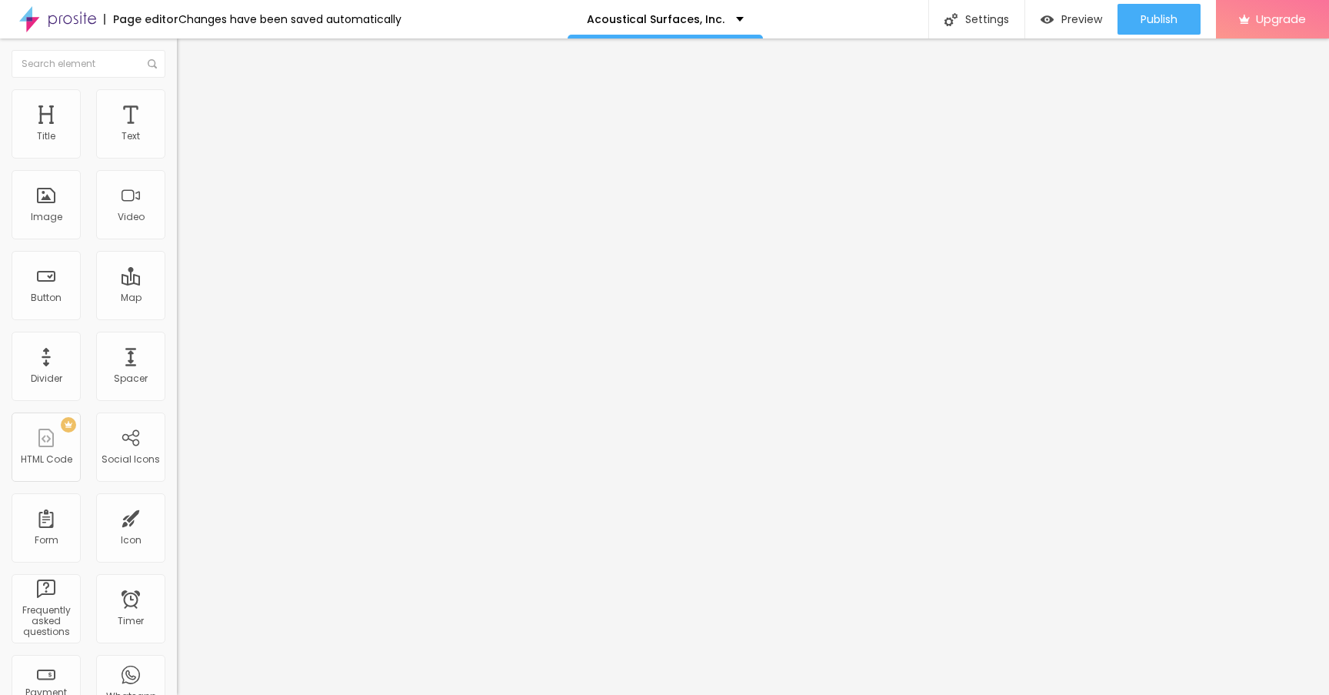
type input "11"
type input "3"
type input "0"
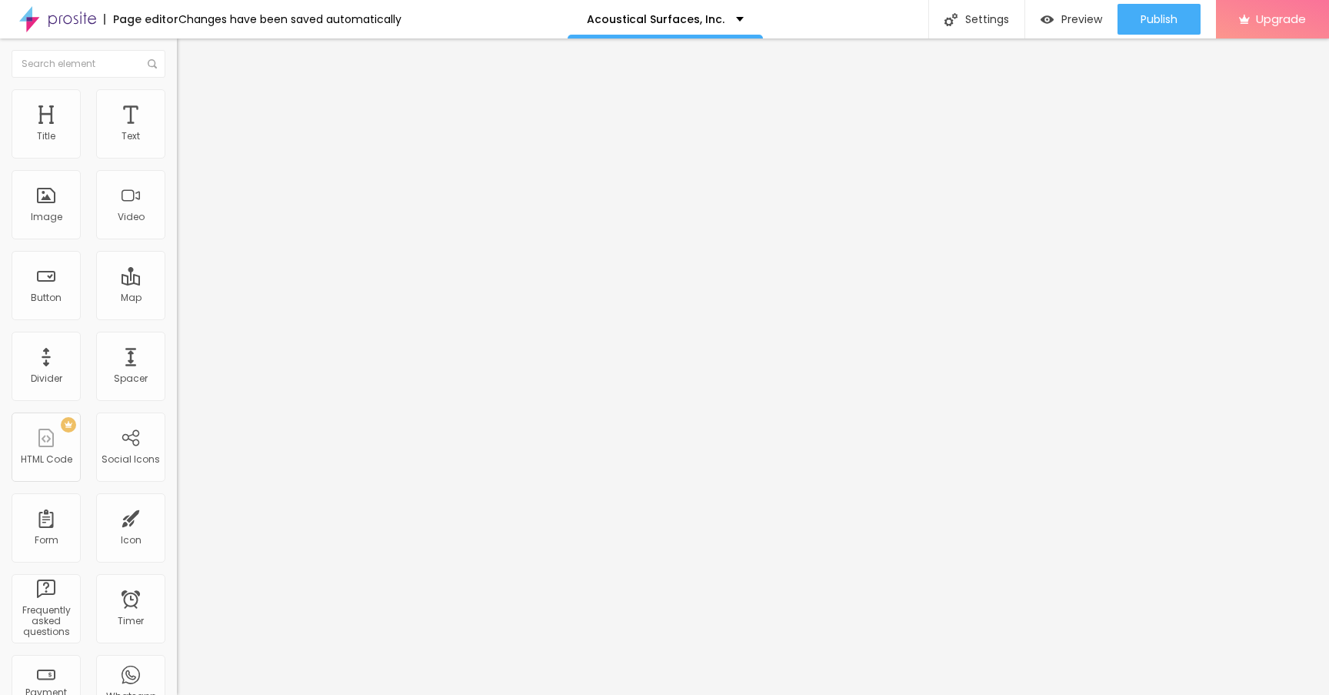
type input "0"
drag, startPoint x: 38, startPoint y: 181, endPoint x: 22, endPoint y: 180, distance: 15.4
type input "0"
click at [177, 516] on input "range" at bounding box center [226, 522] width 99 height 12
click at [177, 105] on li "Advanced" at bounding box center [265, 112] width 177 height 15
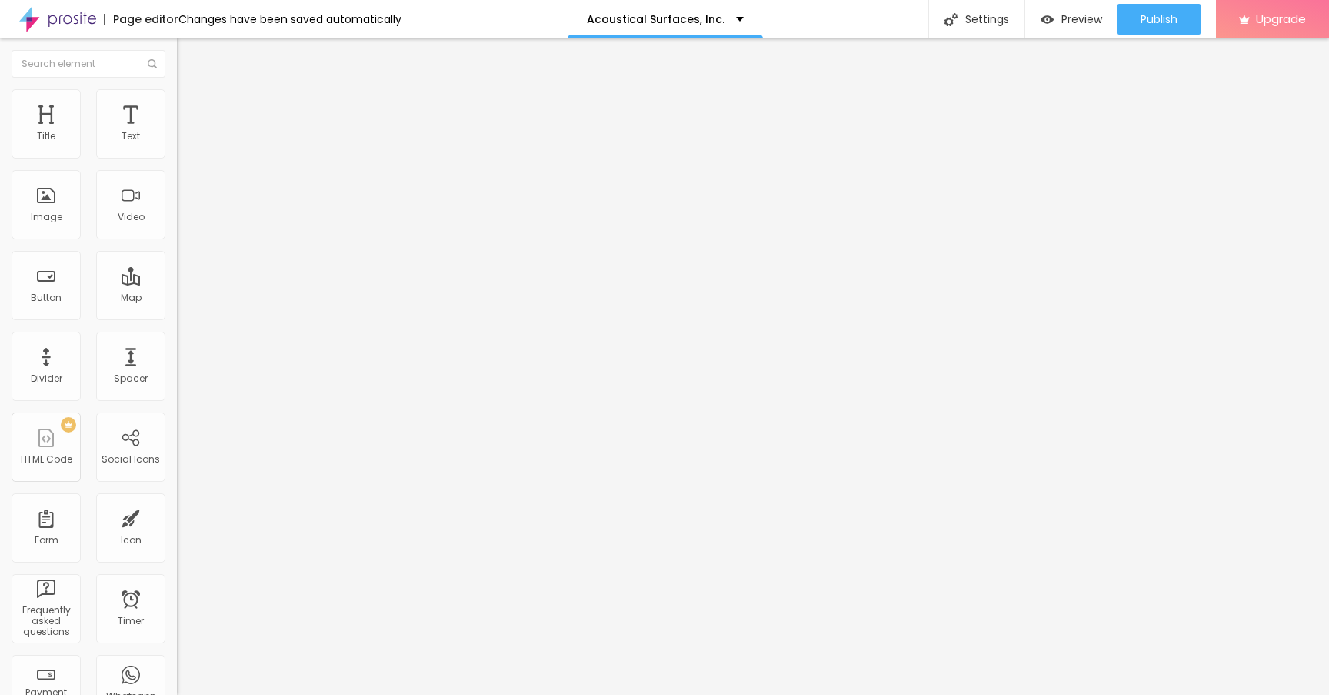
type input "16"
type input "17"
type input "19"
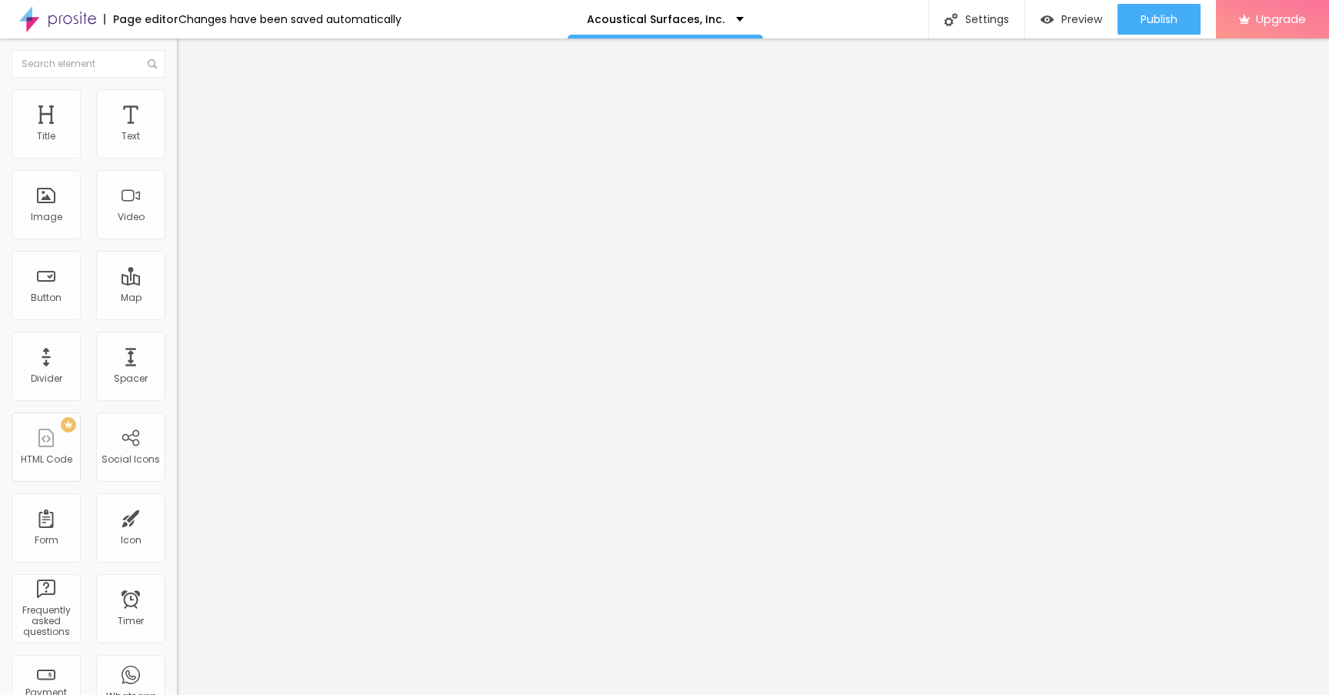
type input "19"
type input "20"
type input "22"
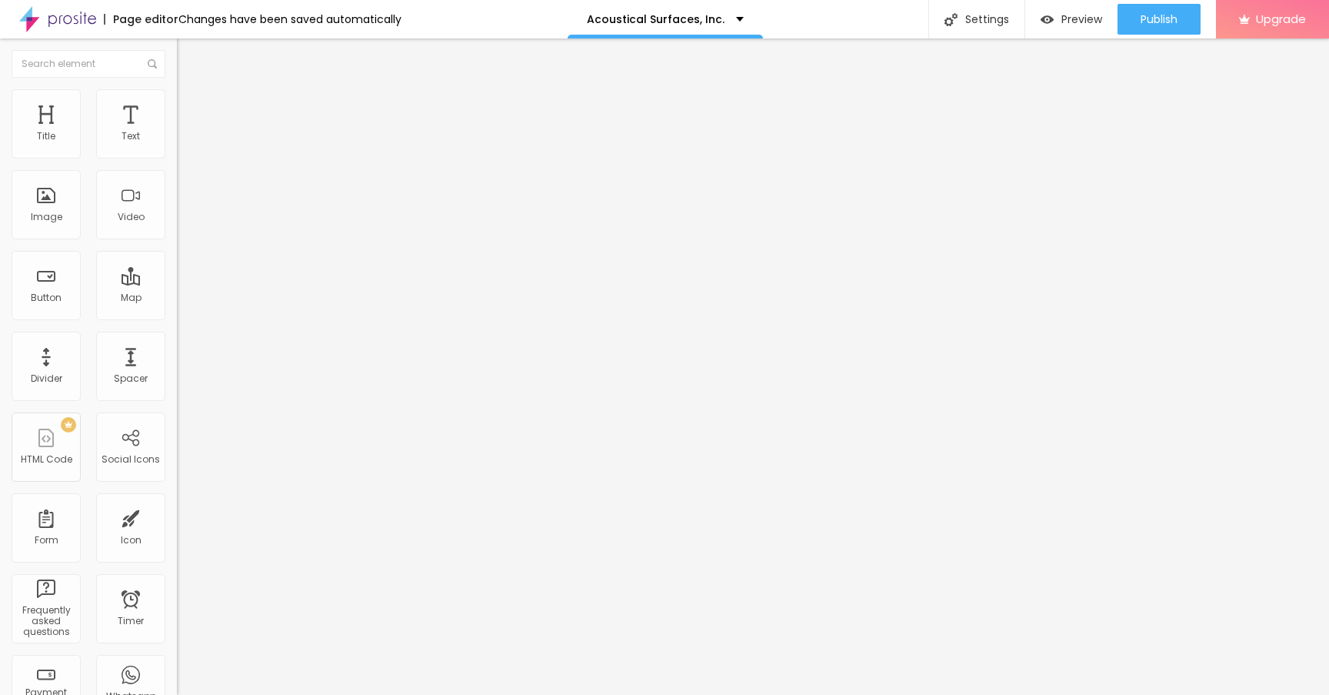
type input "24"
type input "25"
type input "26"
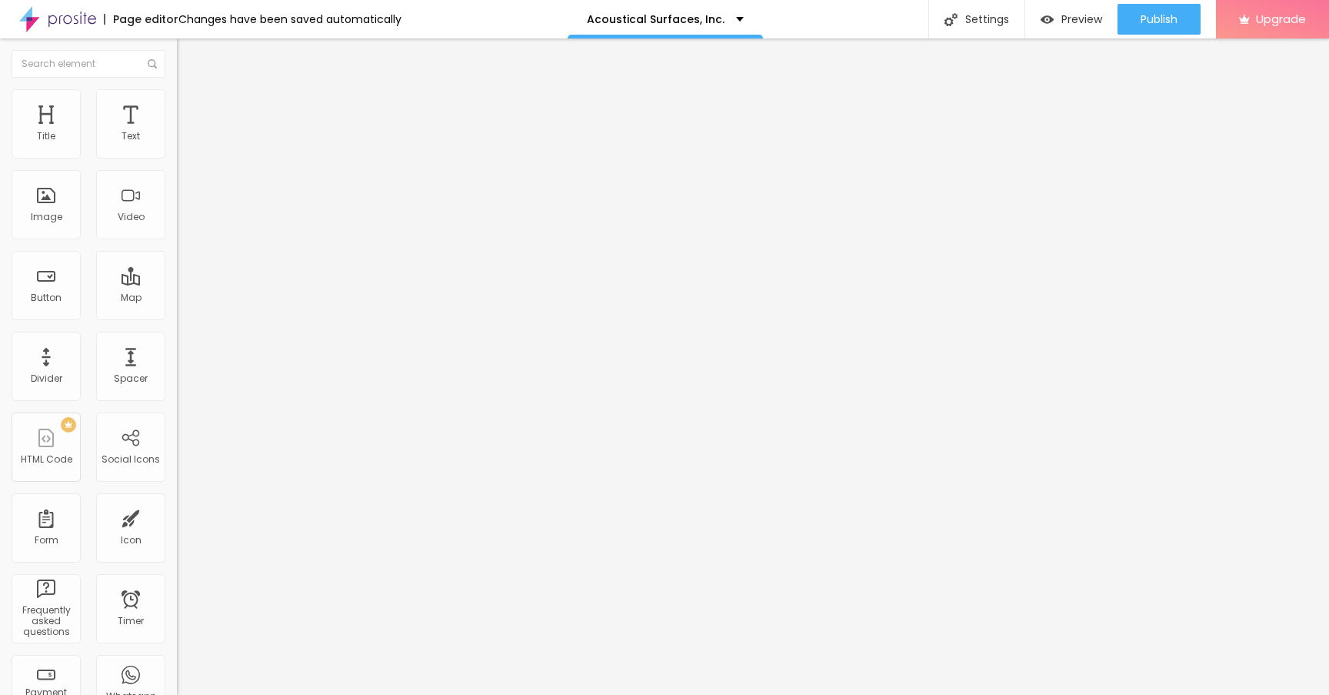
type input "26"
type input "24"
type input "22"
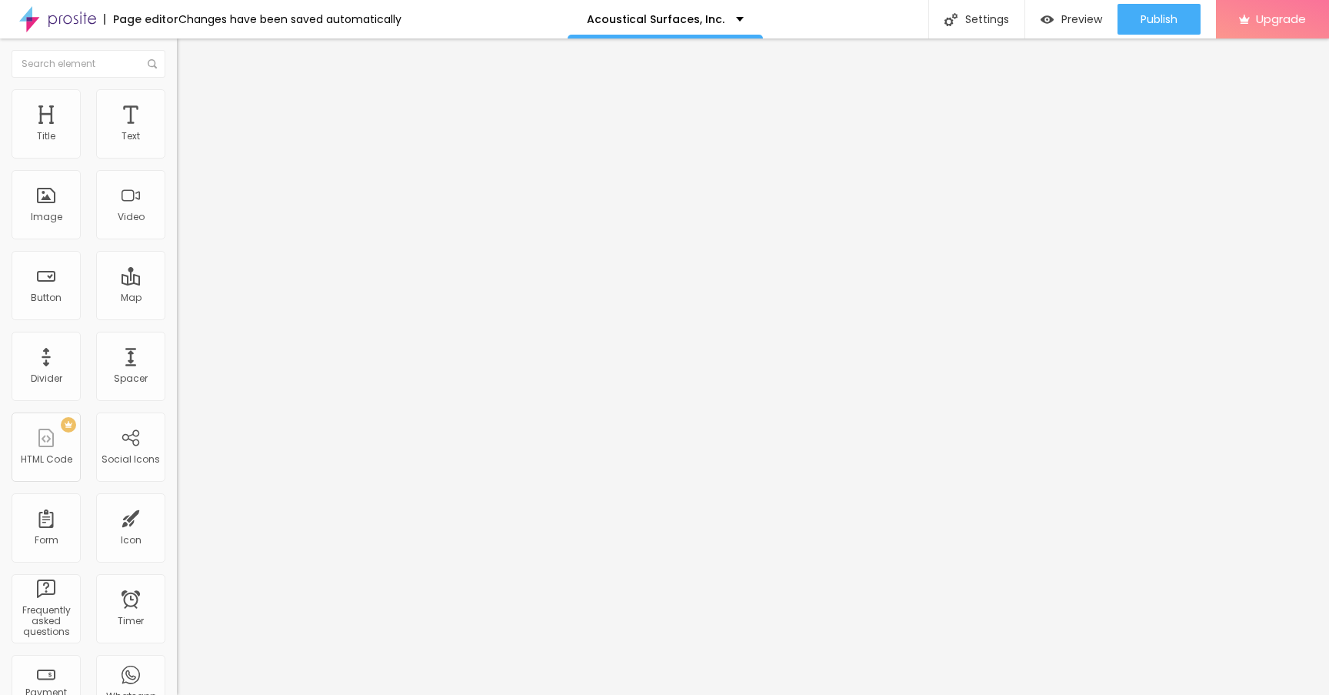
type input "20"
type input "18"
type input "16"
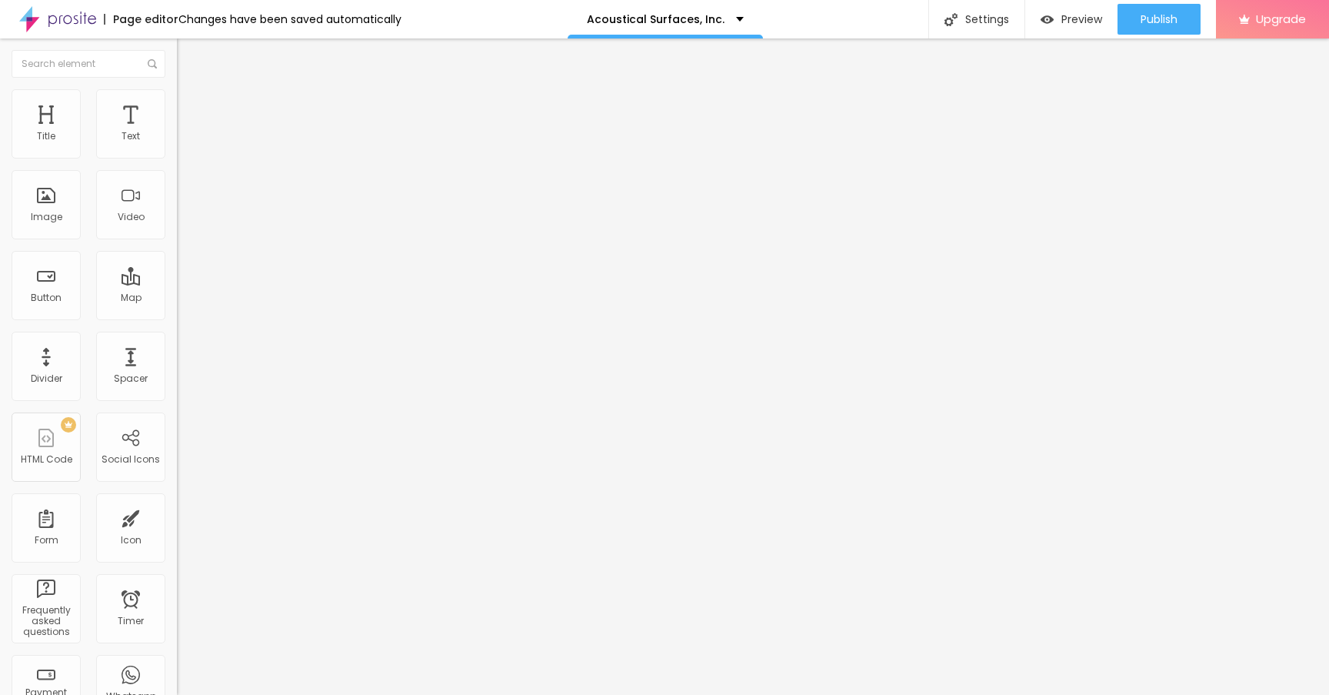
type input "16"
type input "15"
type input "13"
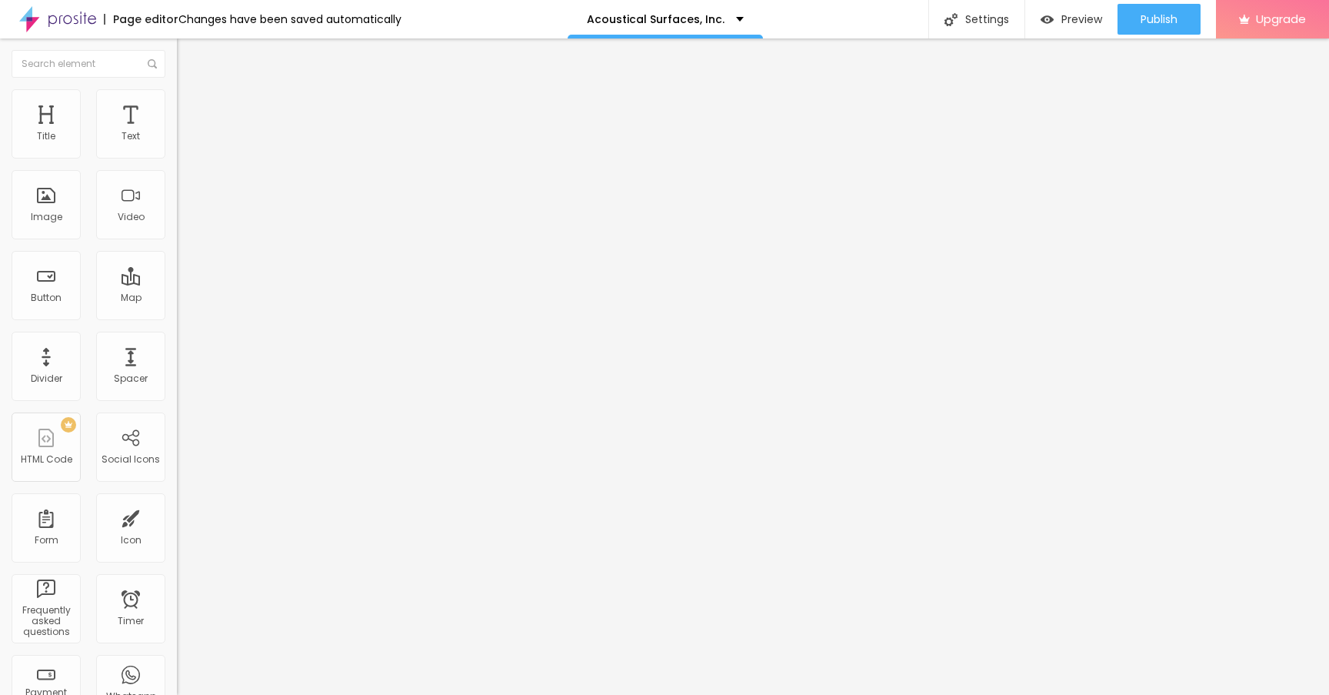
type input "11"
type input "9"
type input "7"
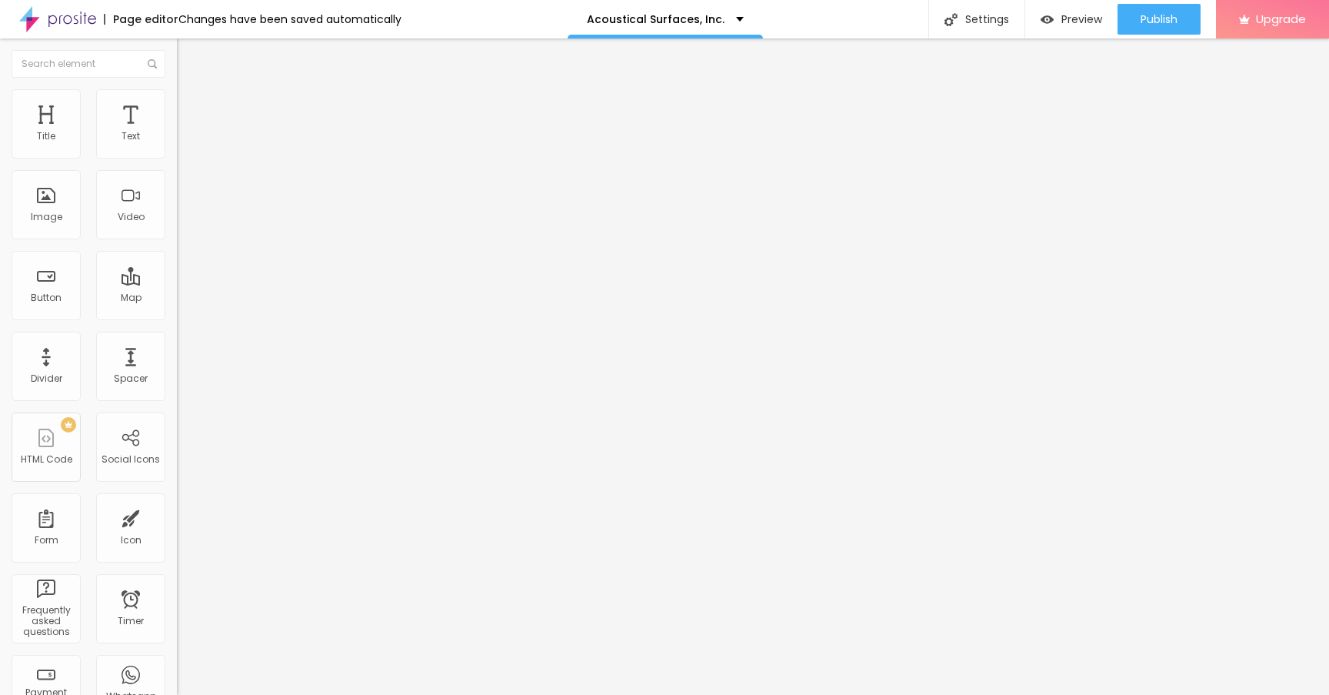
type input "7"
type input "6"
type input "4"
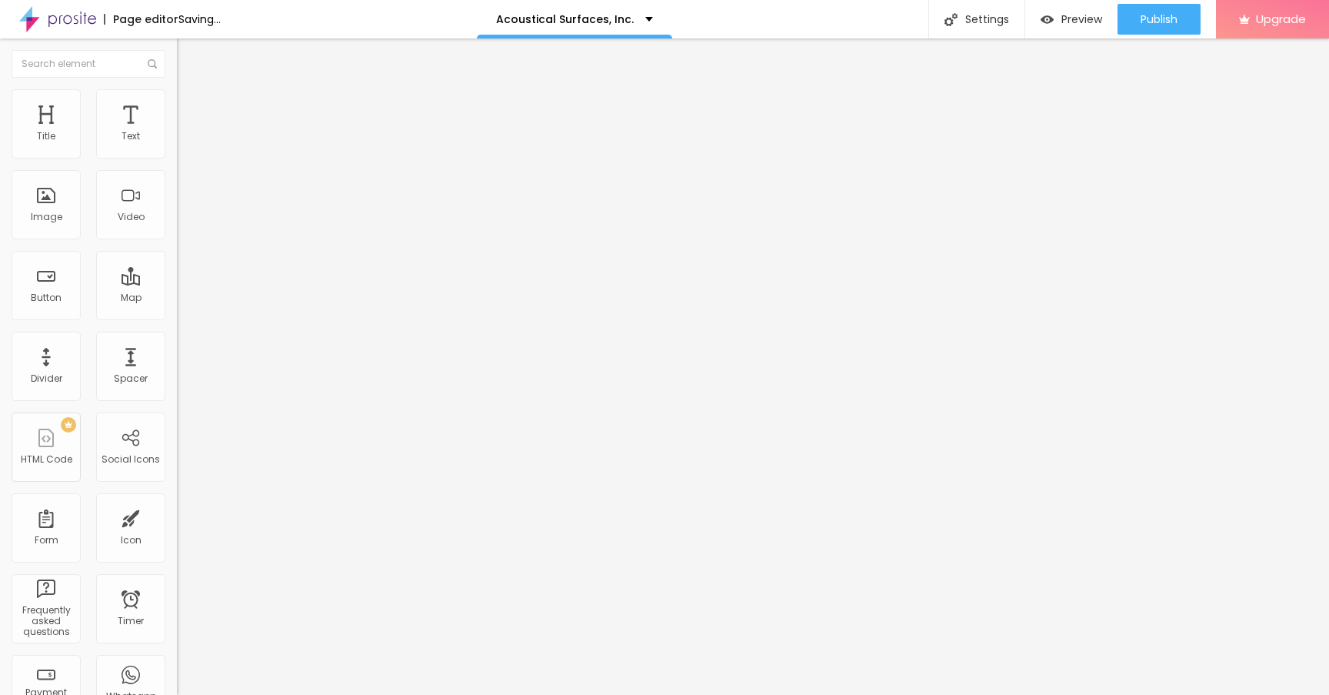
type input "3"
type input "4"
type input "6"
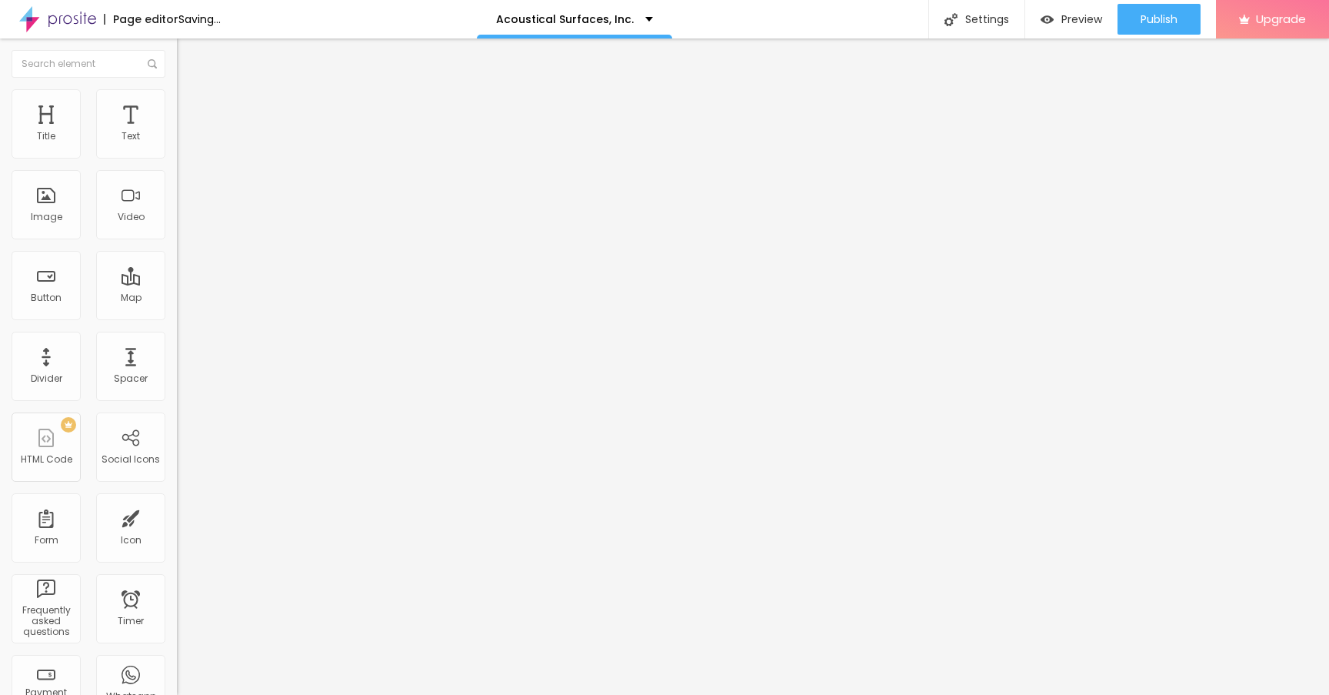
type input "6"
click at [177, 516] on input "range" at bounding box center [226, 522] width 99 height 12
click at [177, 105] on li "Advanced" at bounding box center [265, 112] width 177 height 15
type input "5"
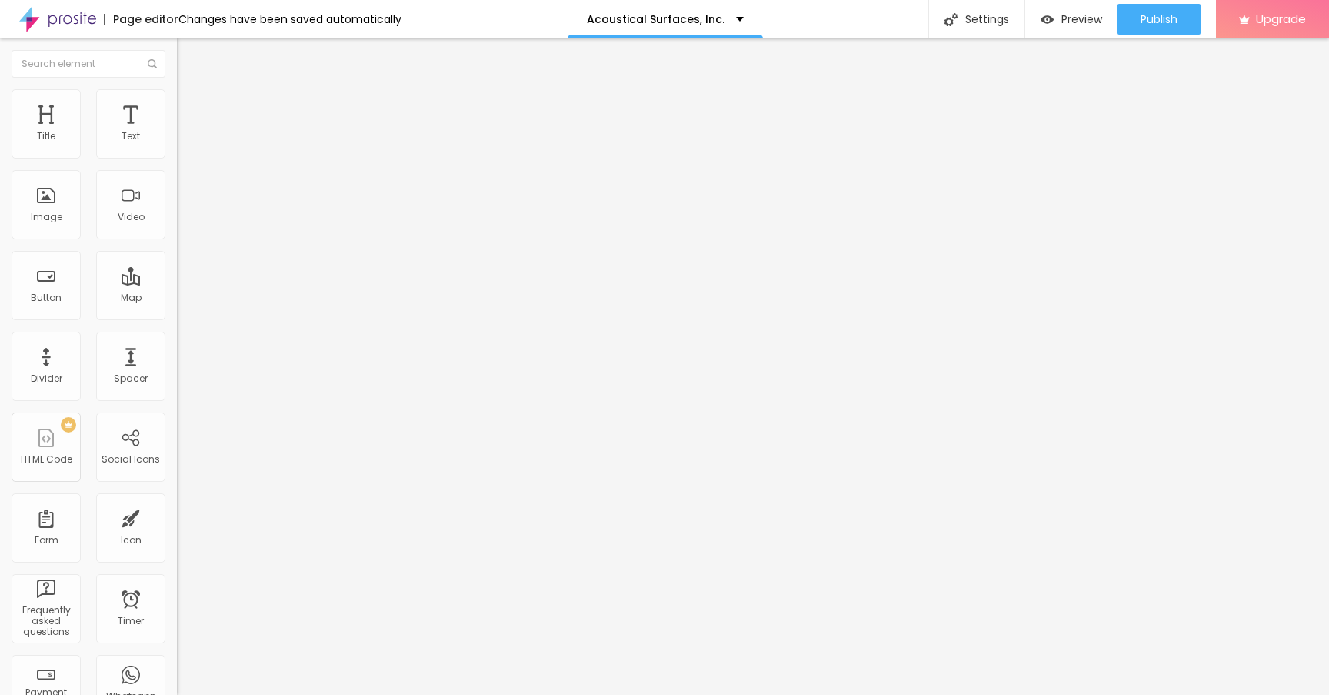
type input "5"
type input "3"
drag, startPoint x: 41, startPoint y: 181, endPoint x: 0, endPoint y: 181, distance: 40.8
click at [177, 516] on input "range" at bounding box center [226, 522] width 99 height 12
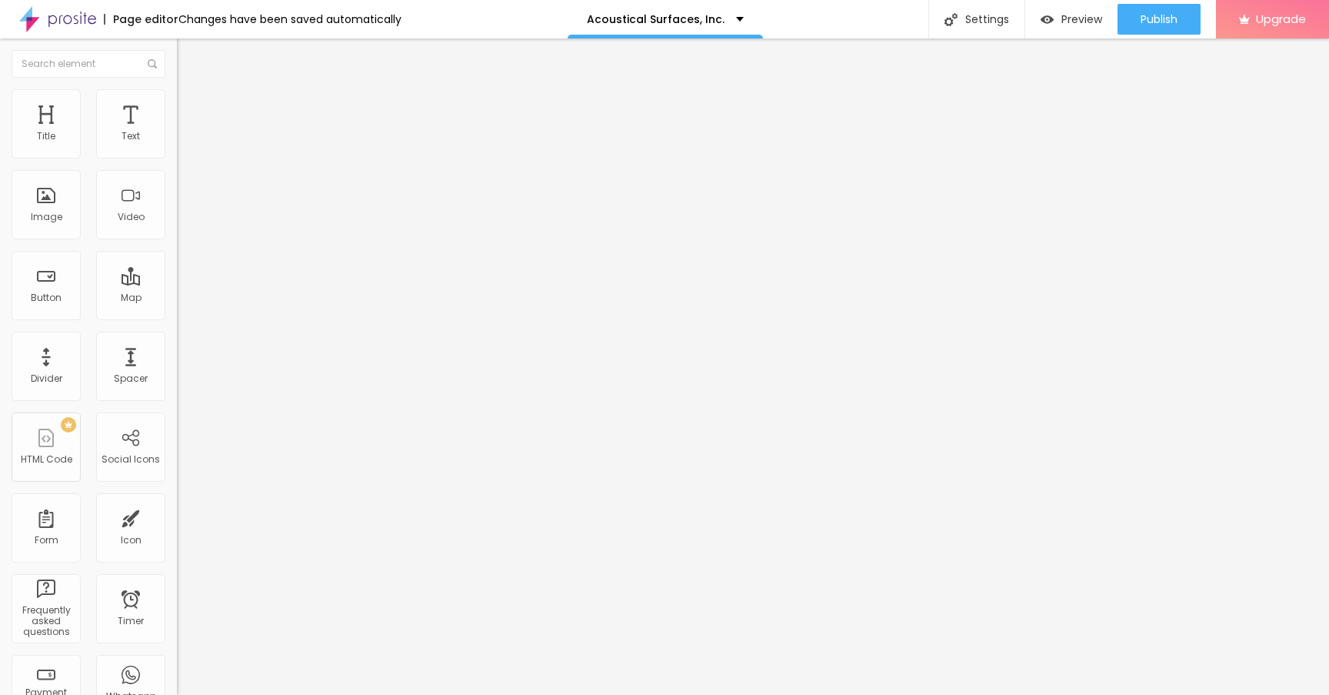
drag, startPoint x: 46, startPoint y: 149, endPoint x: 0, endPoint y: 149, distance: 46.2
click at [177, 299] on input "range" at bounding box center [226, 305] width 99 height 12
click at [177, 105] on li "Advanced" at bounding box center [265, 112] width 177 height 15
drag, startPoint x: 66, startPoint y: 152, endPoint x: 0, endPoint y: 151, distance: 66.2
click at [177, 299] on input "range" at bounding box center [226, 305] width 99 height 12
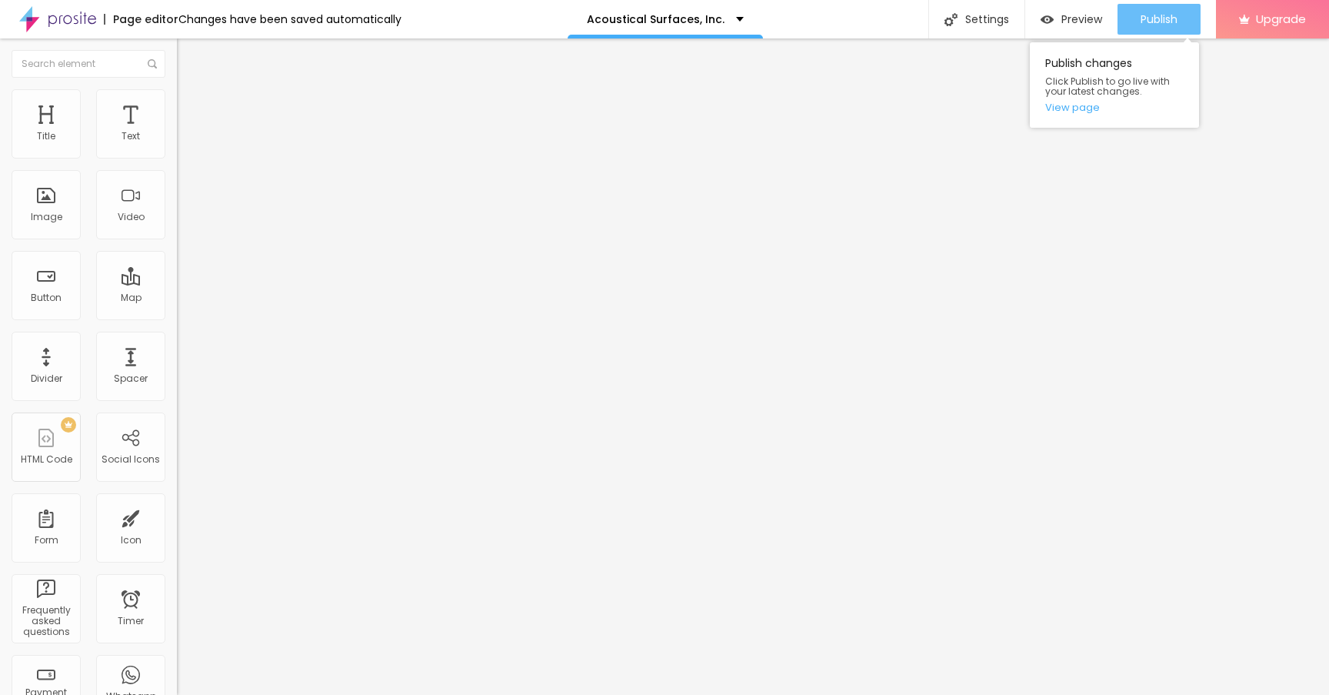
click at [1154, 17] on span "Publish" at bounding box center [1159, 19] width 37 height 12
click at [75, 18] on img at bounding box center [57, 19] width 77 height 38
